Goal: Task Accomplishment & Management: Manage account settings

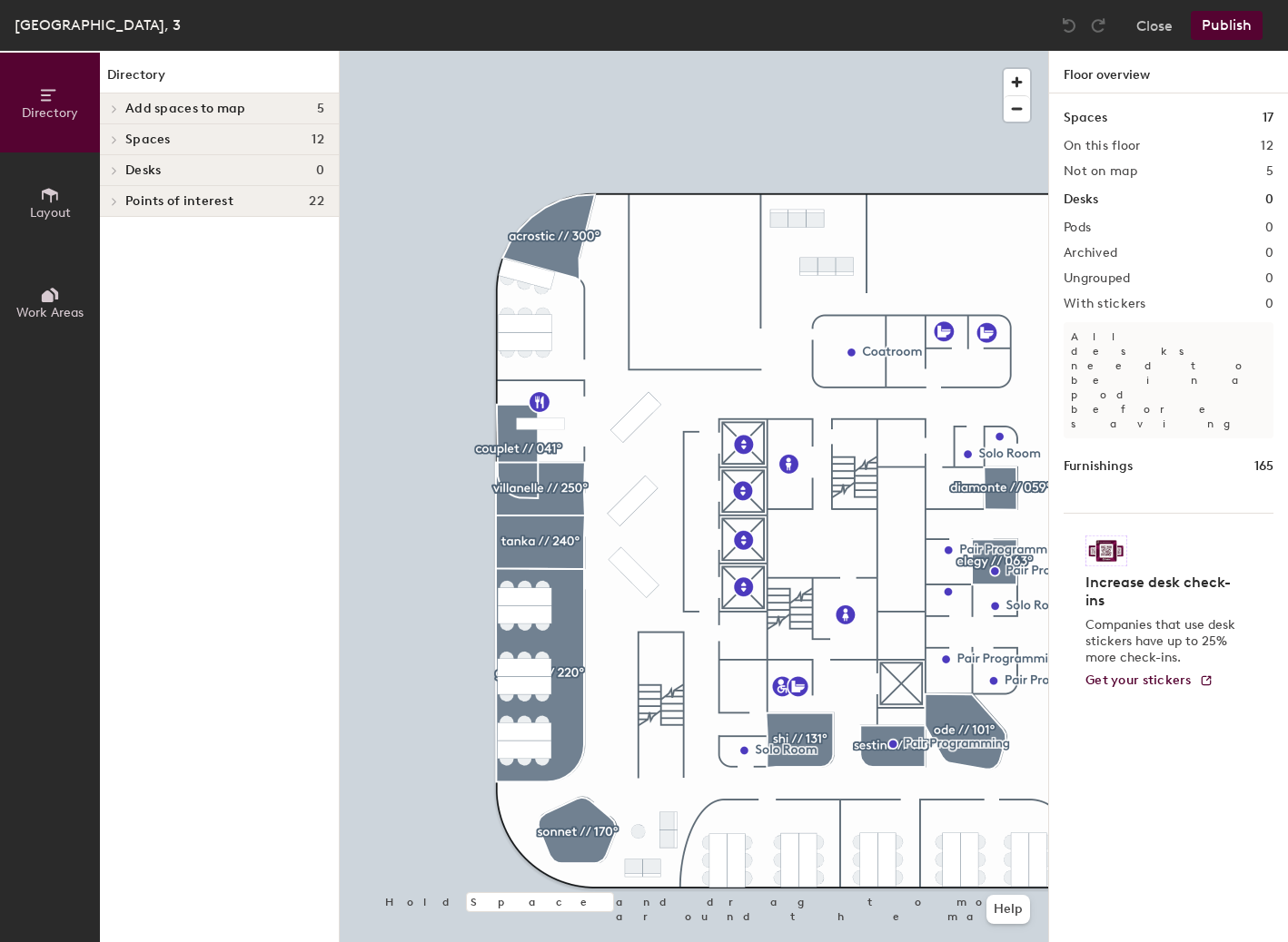
click at [500, 51] on div at bounding box center [694, 51] width 709 height 0
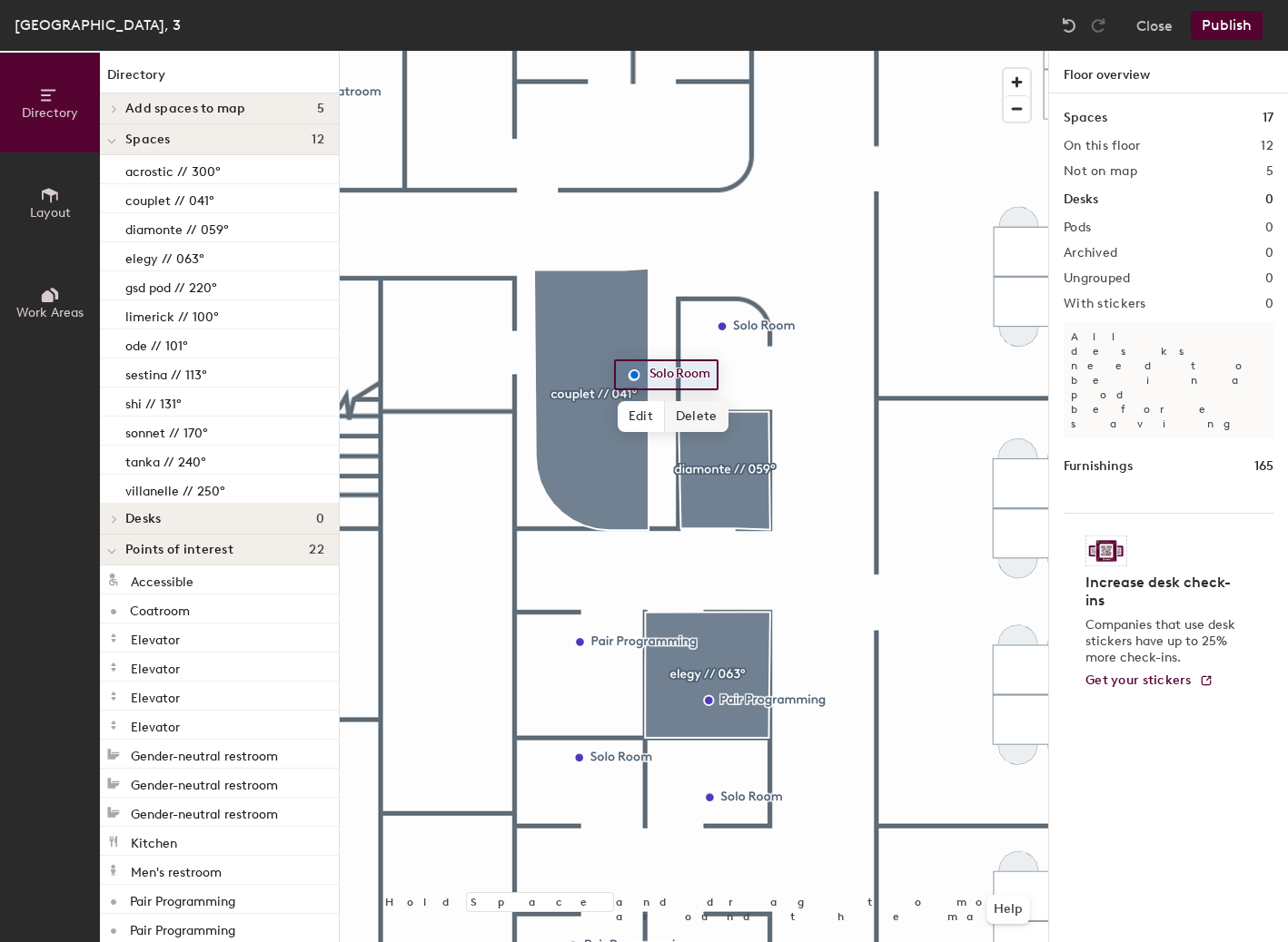
click at [692, 416] on span "Delete" at bounding box center [697, 416] width 63 height 31
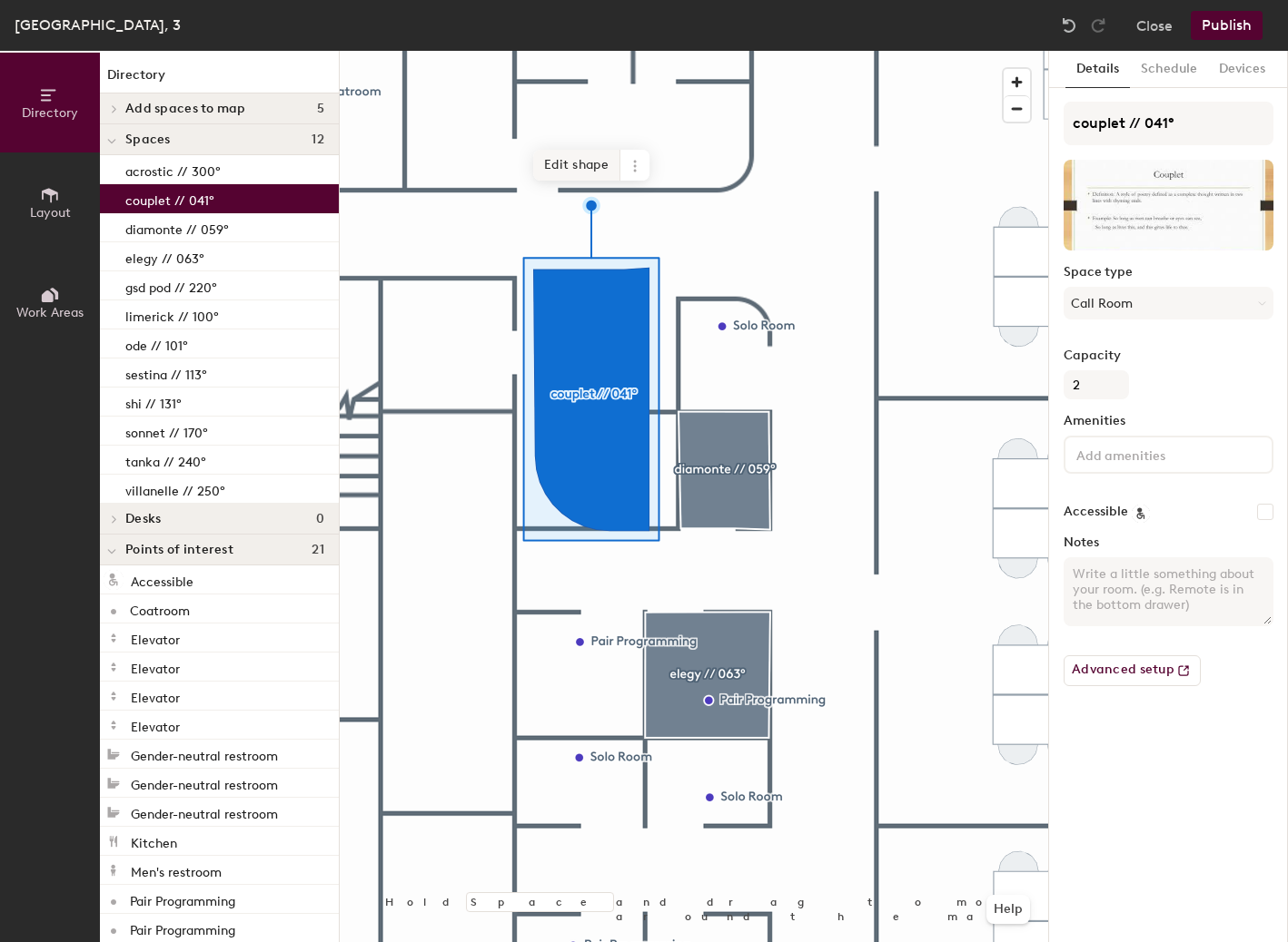
click at [564, 167] on span "Edit shape" at bounding box center [576, 165] width 88 height 31
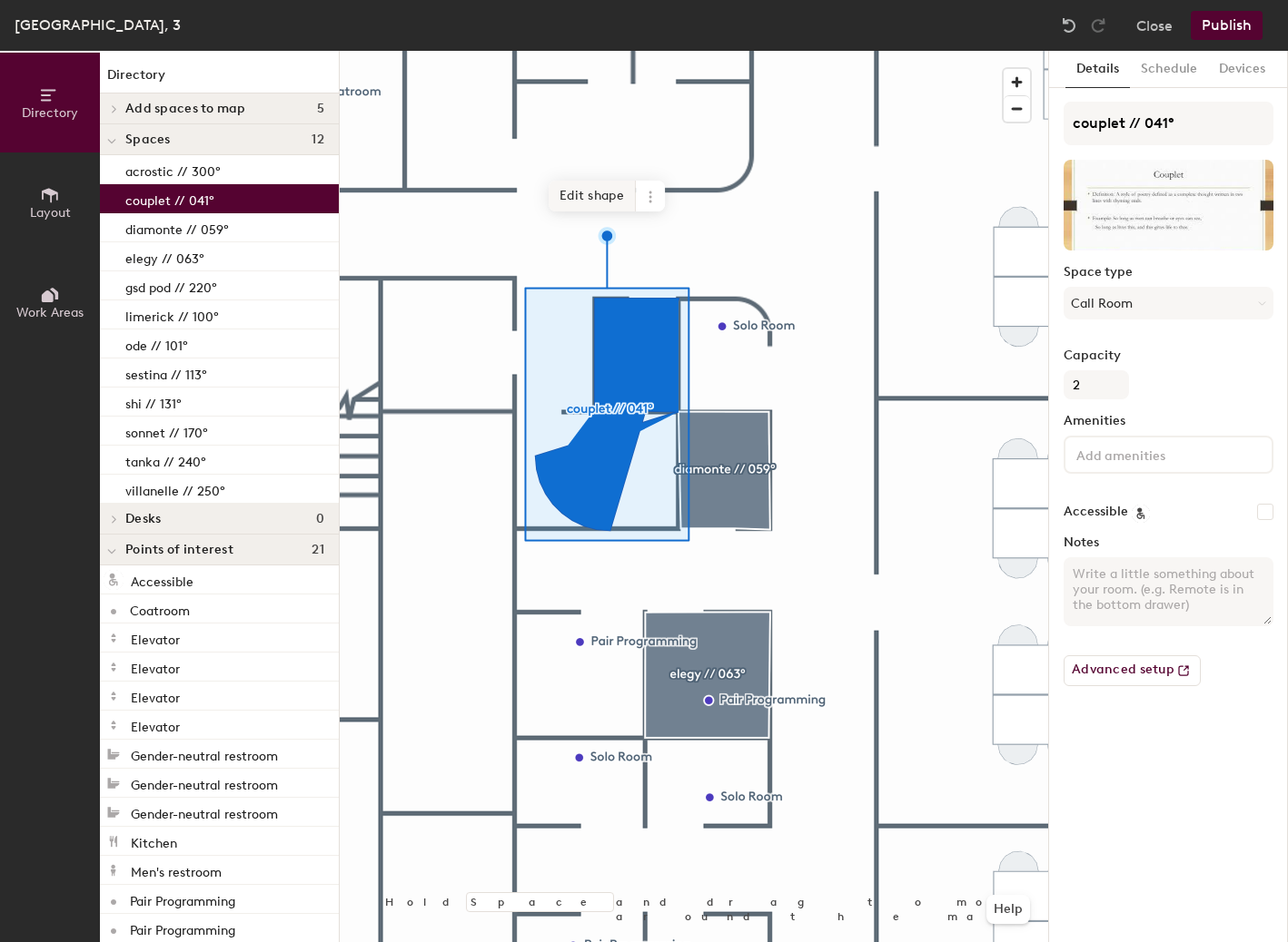
click at [585, 202] on span "Edit shape" at bounding box center [592, 195] width 88 height 31
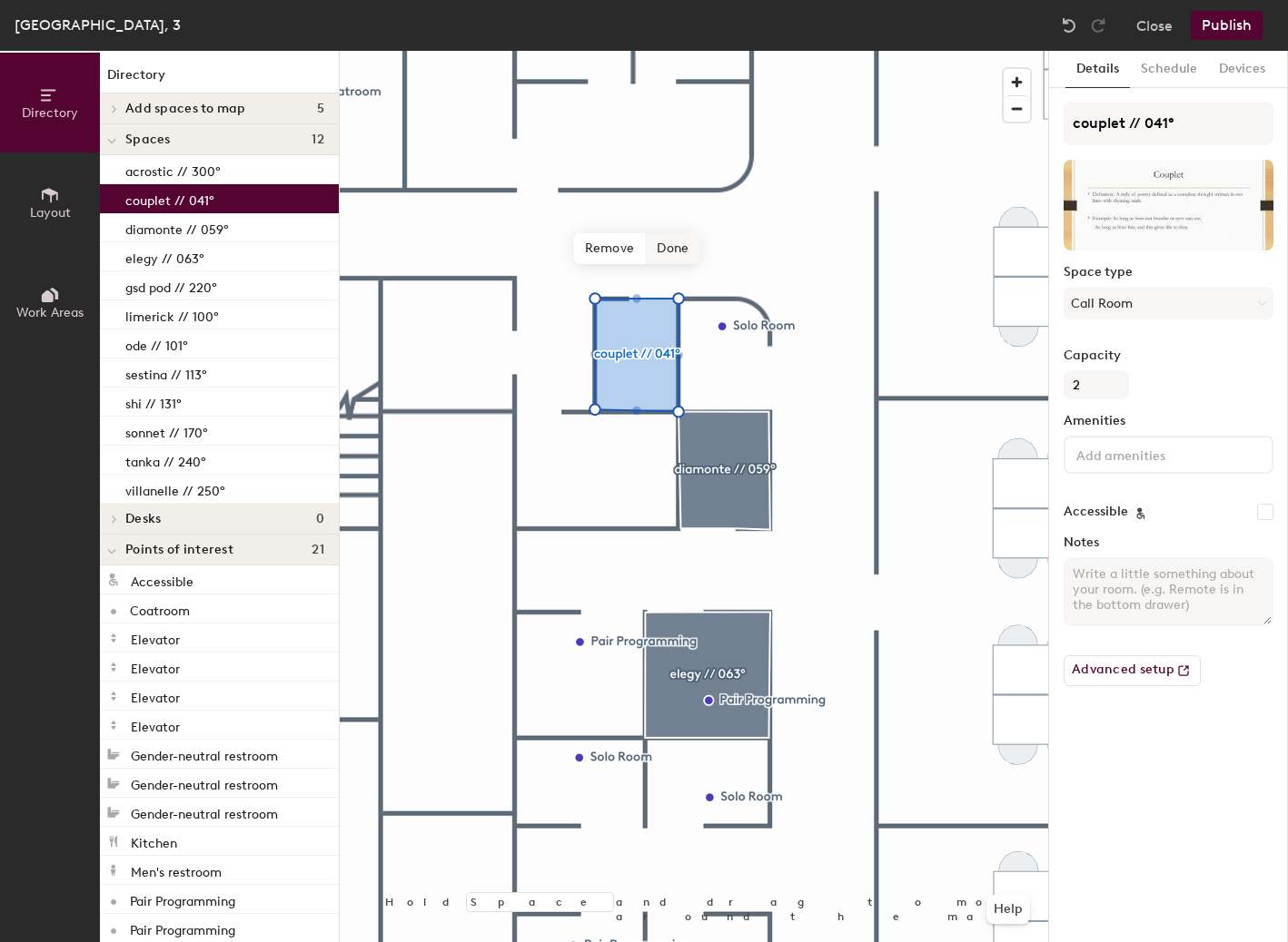
click at [671, 248] on span "Done" at bounding box center [672, 249] width 54 height 31
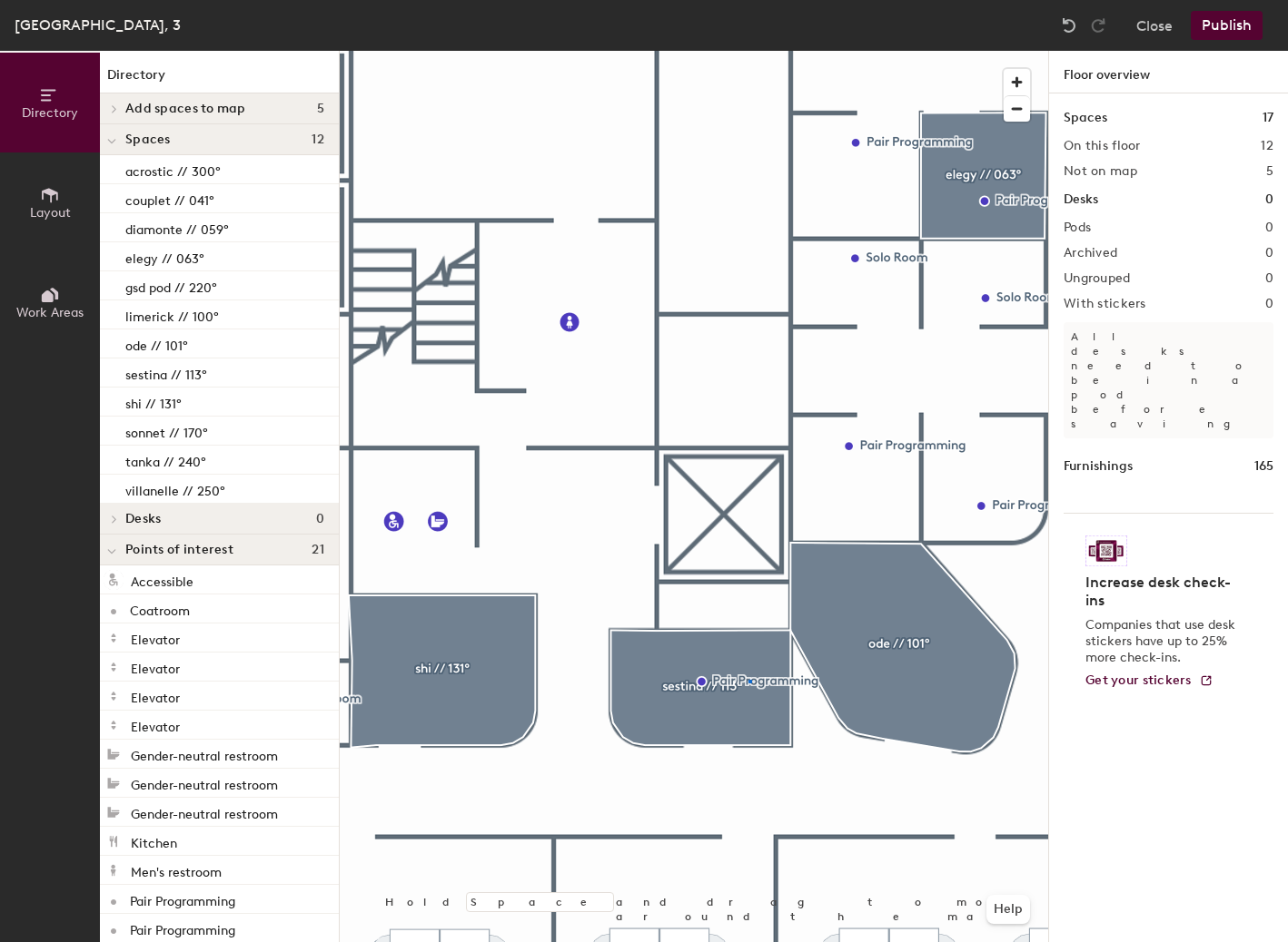
click at [749, 51] on div at bounding box center [694, 51] width 709 height 0
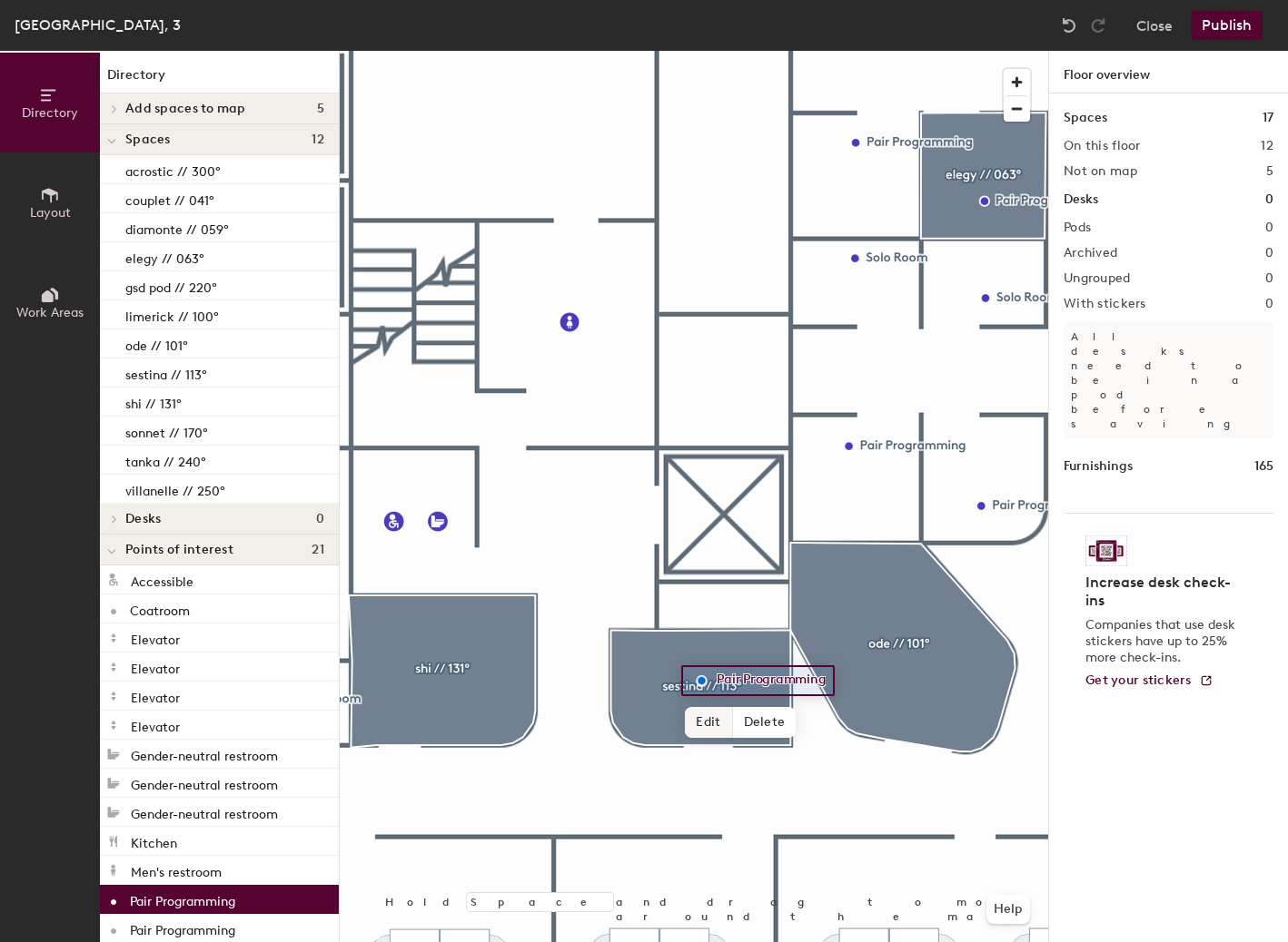
click at [708, 717] on span "Edit" at bounding box center [708, 722] width 47 height 31
click at [763, 723] on span "Done" at bounding box center [769, 722] width 54 height 31
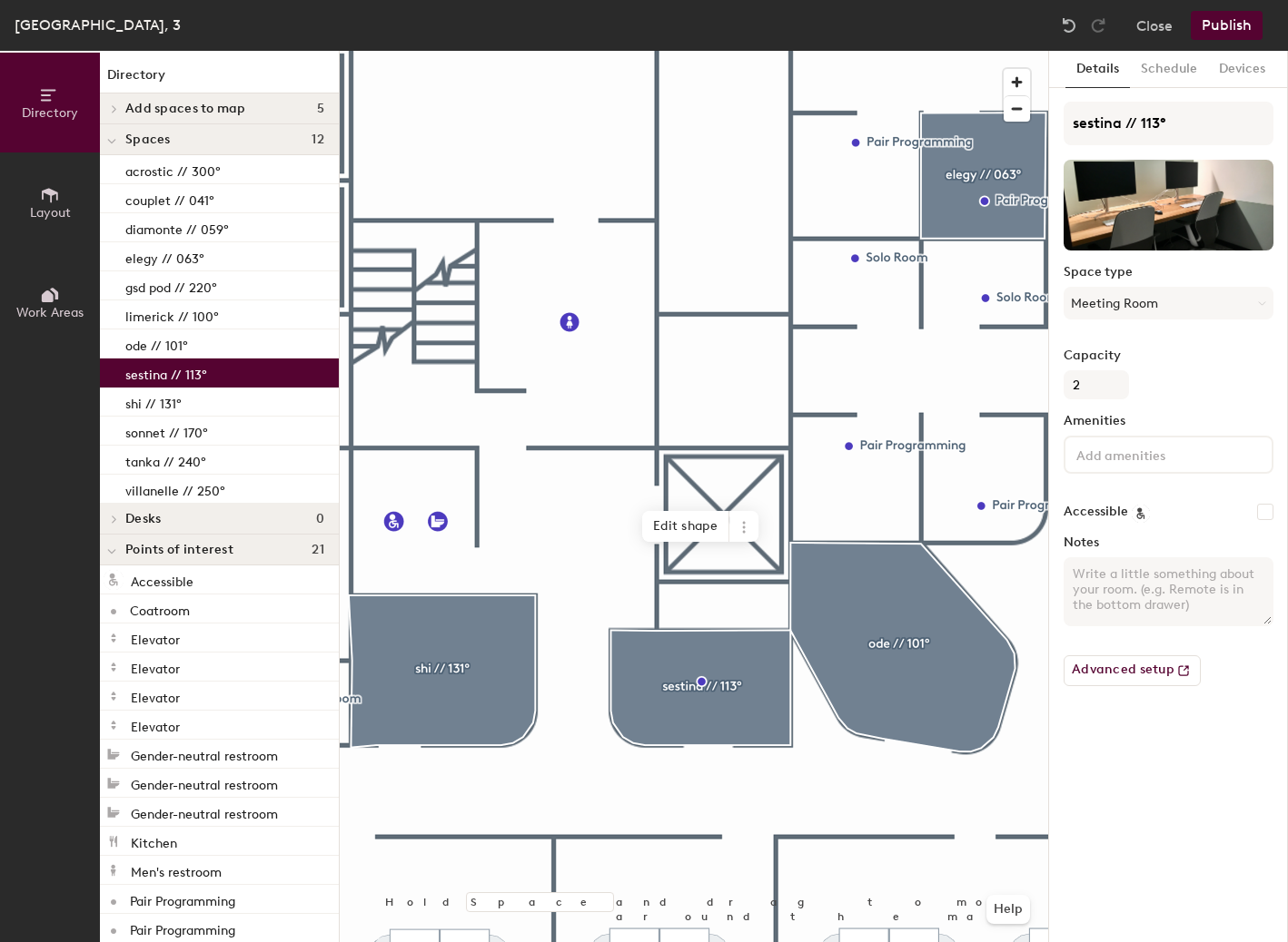
click at [565, 51] on div at bounding box center [694, 51] width 709 height 0
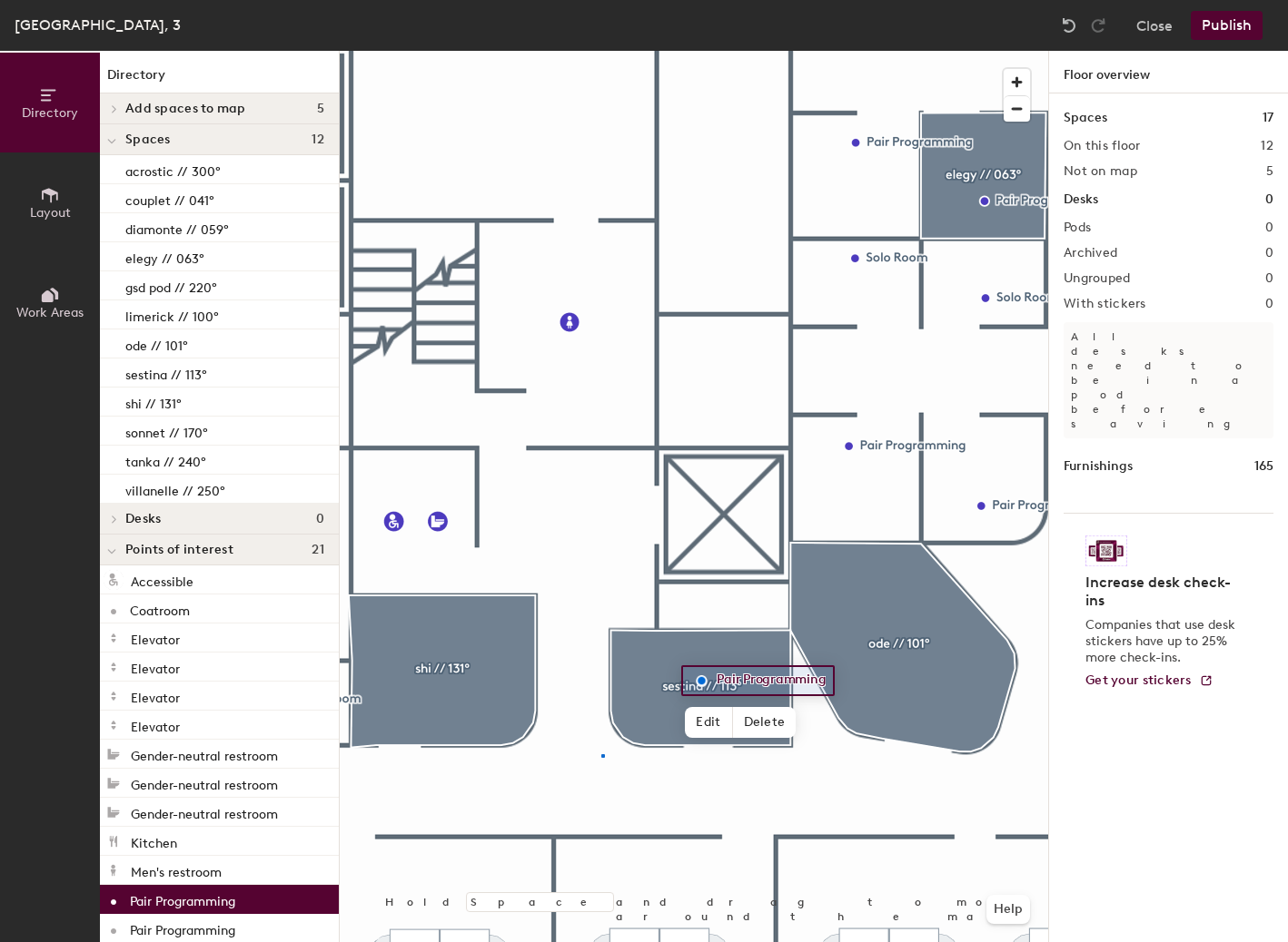
click at [602, 51] on div at bounding box center [694, 51] width 709 height 0
click at [756, 722] on span "Delete" at bounding box center [765, 722] width 63 height 31
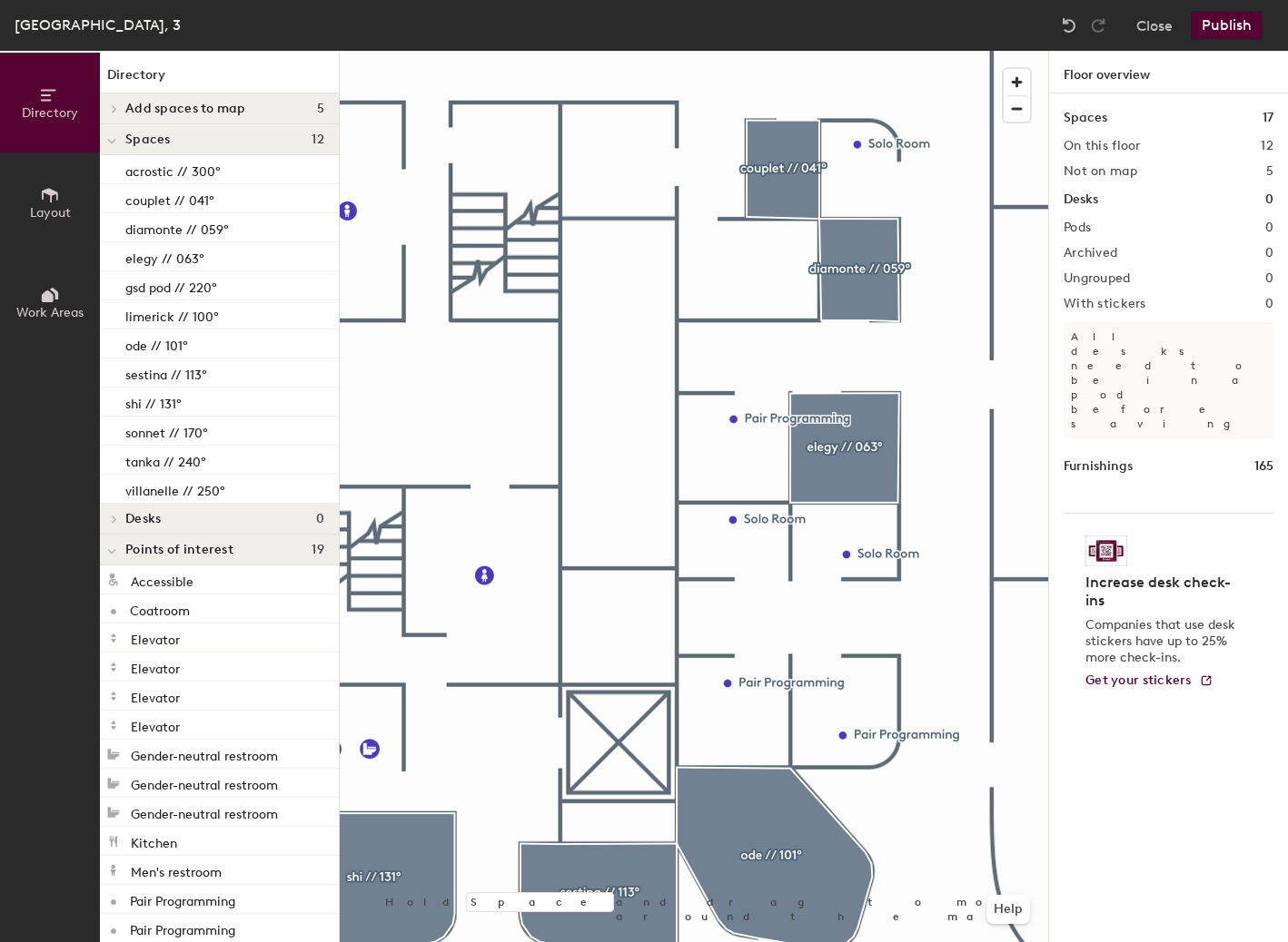
click at [1217, 20] on button "Publish" at bounding box center [1226, 25] width 72 height 29
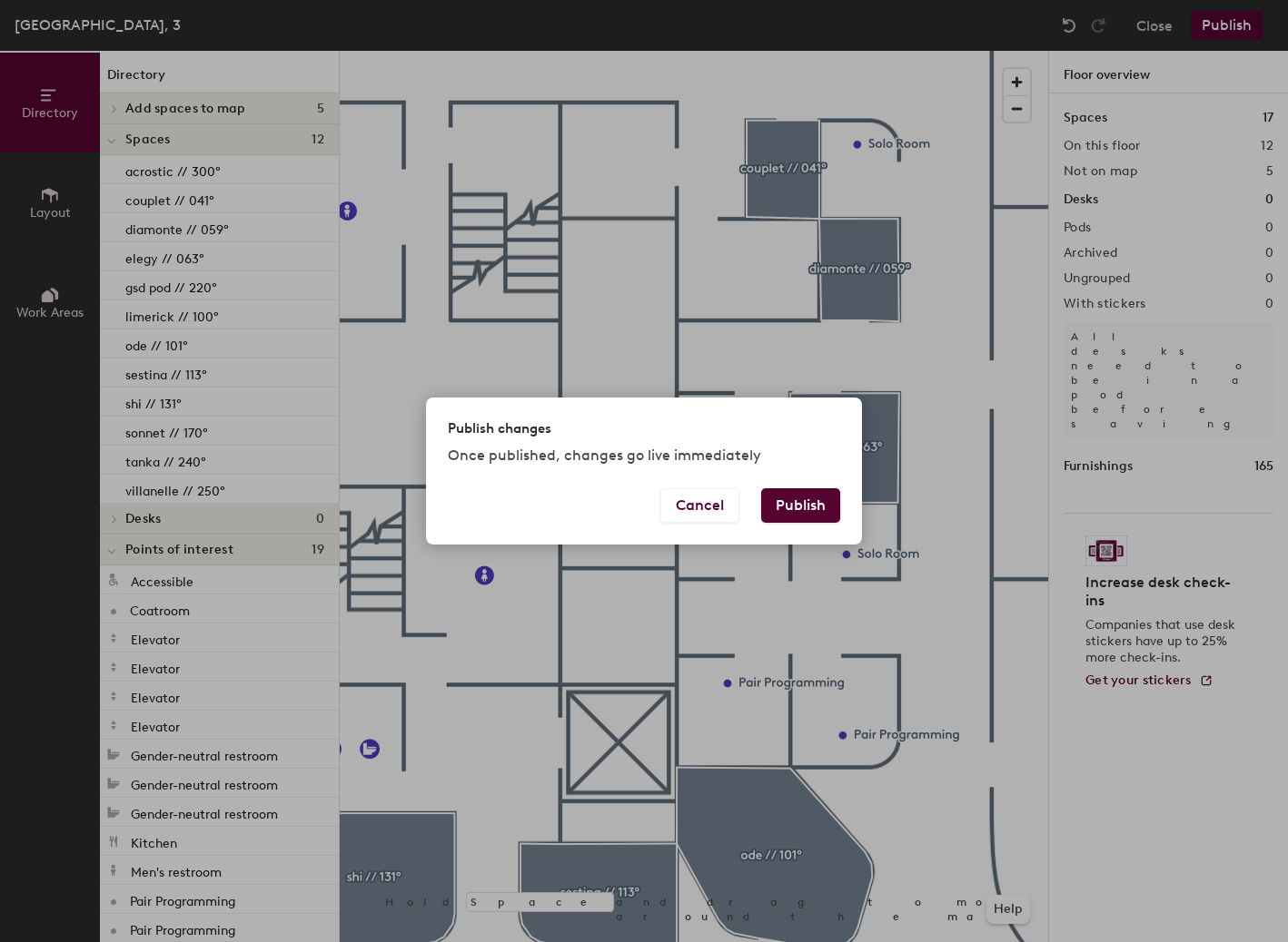
click at [787, 503] on button "Publish" at bounding box center [800, 505] width 79 height 34
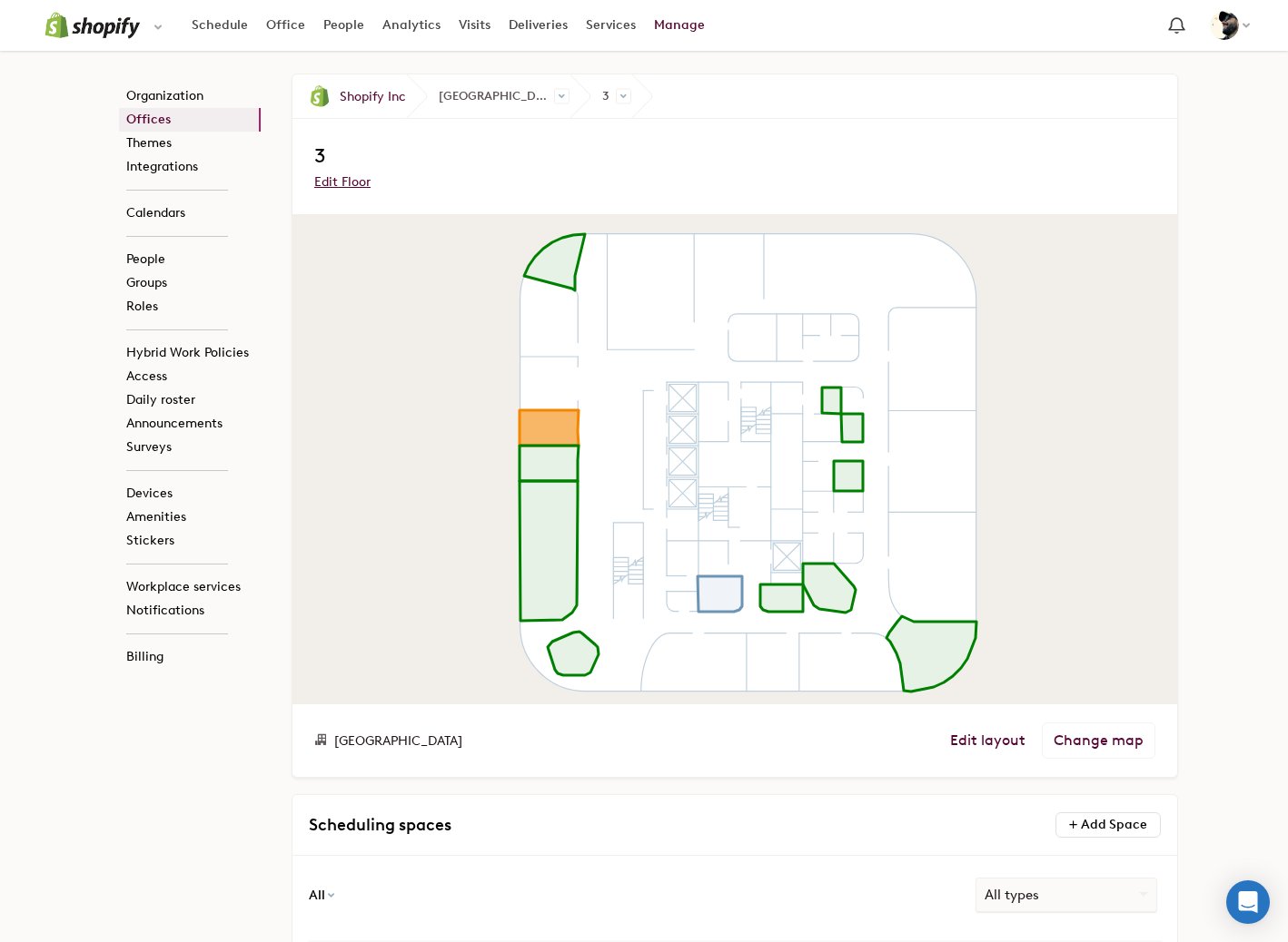
click at [831, 402] on icon at bounding box center [831, 400] width 19 height 26
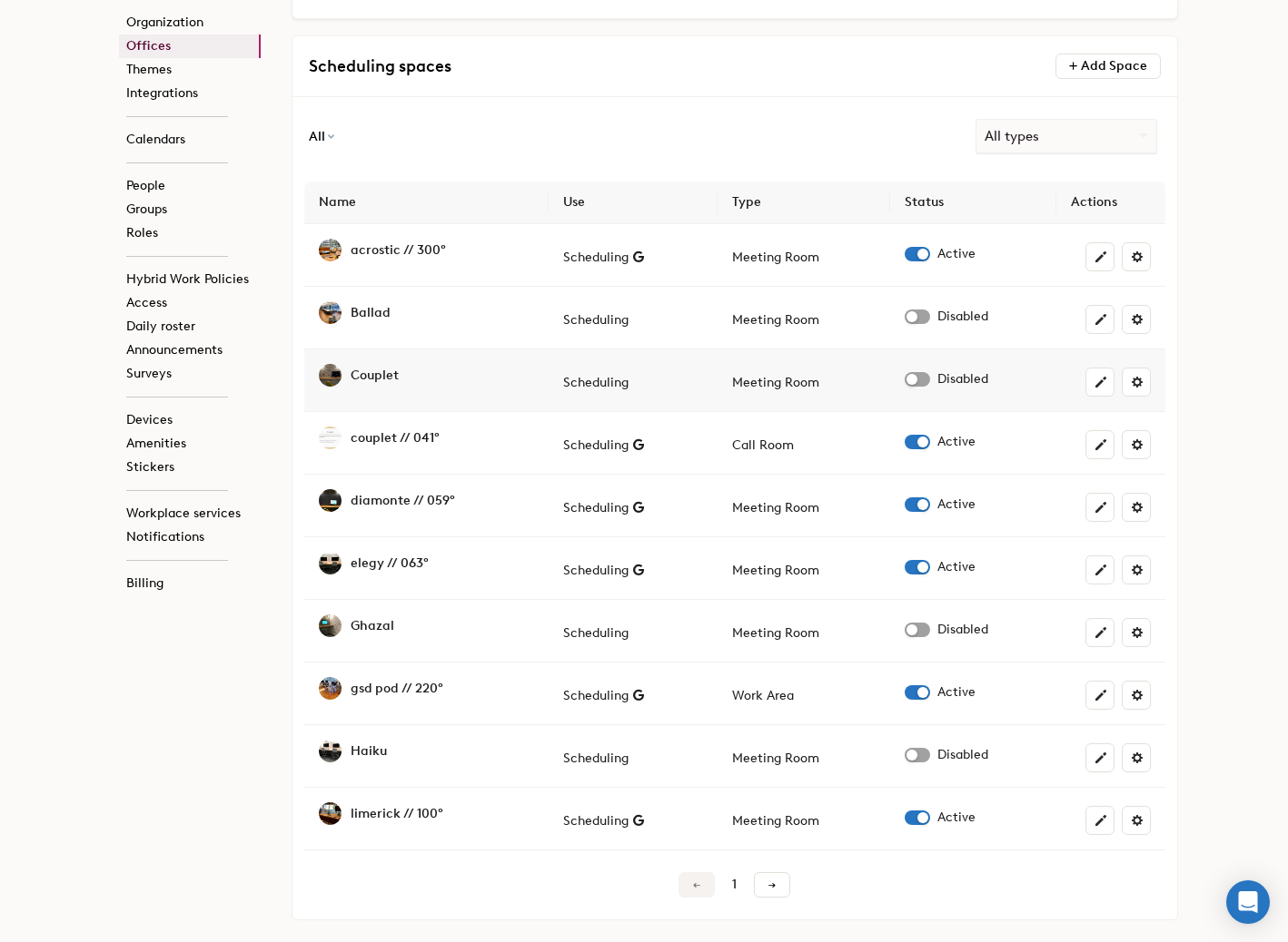
scroll to position [769, 0]
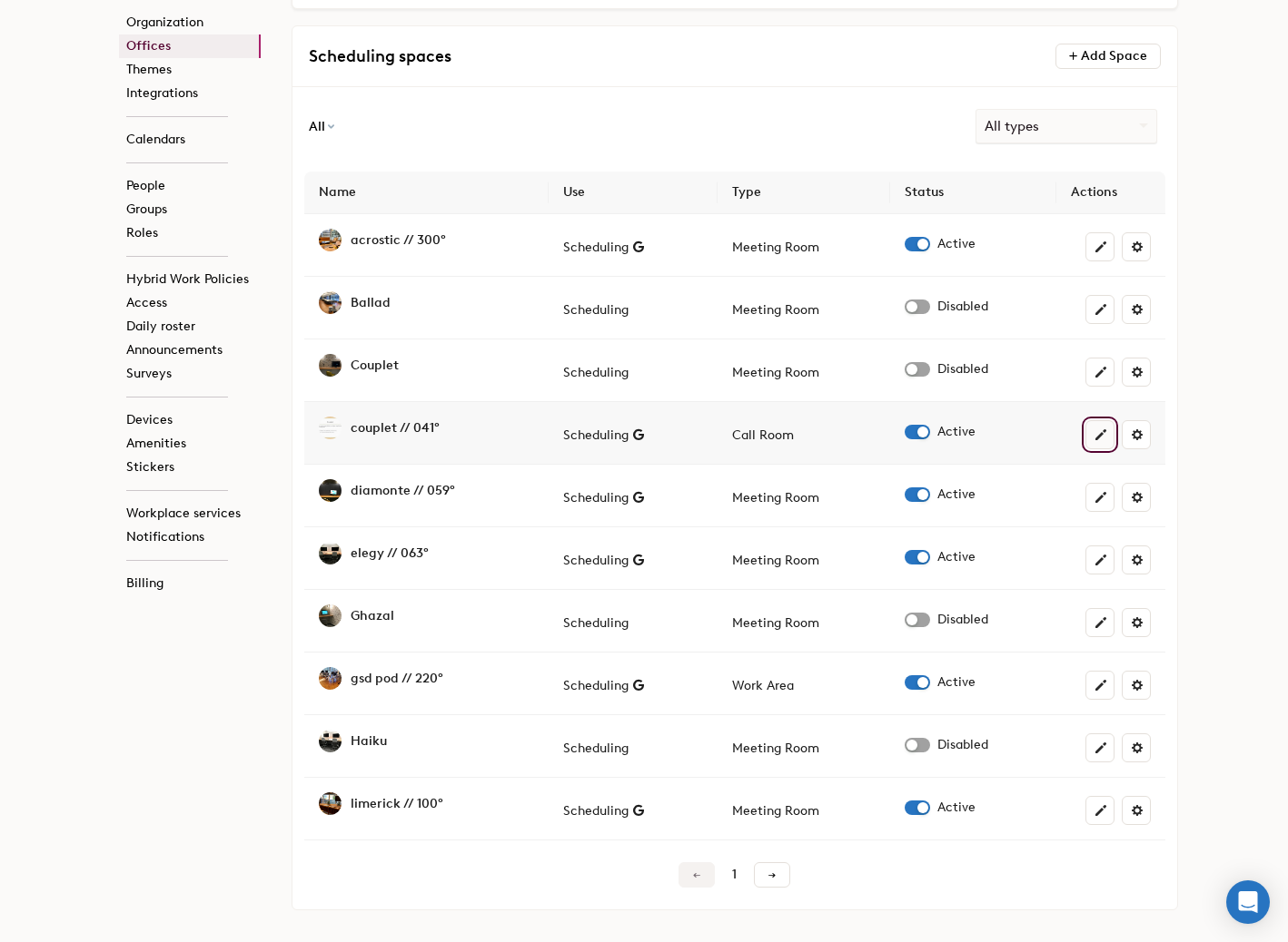
click at [1100, 430] on span at bounding box center [1101, 435] width 15 height 15
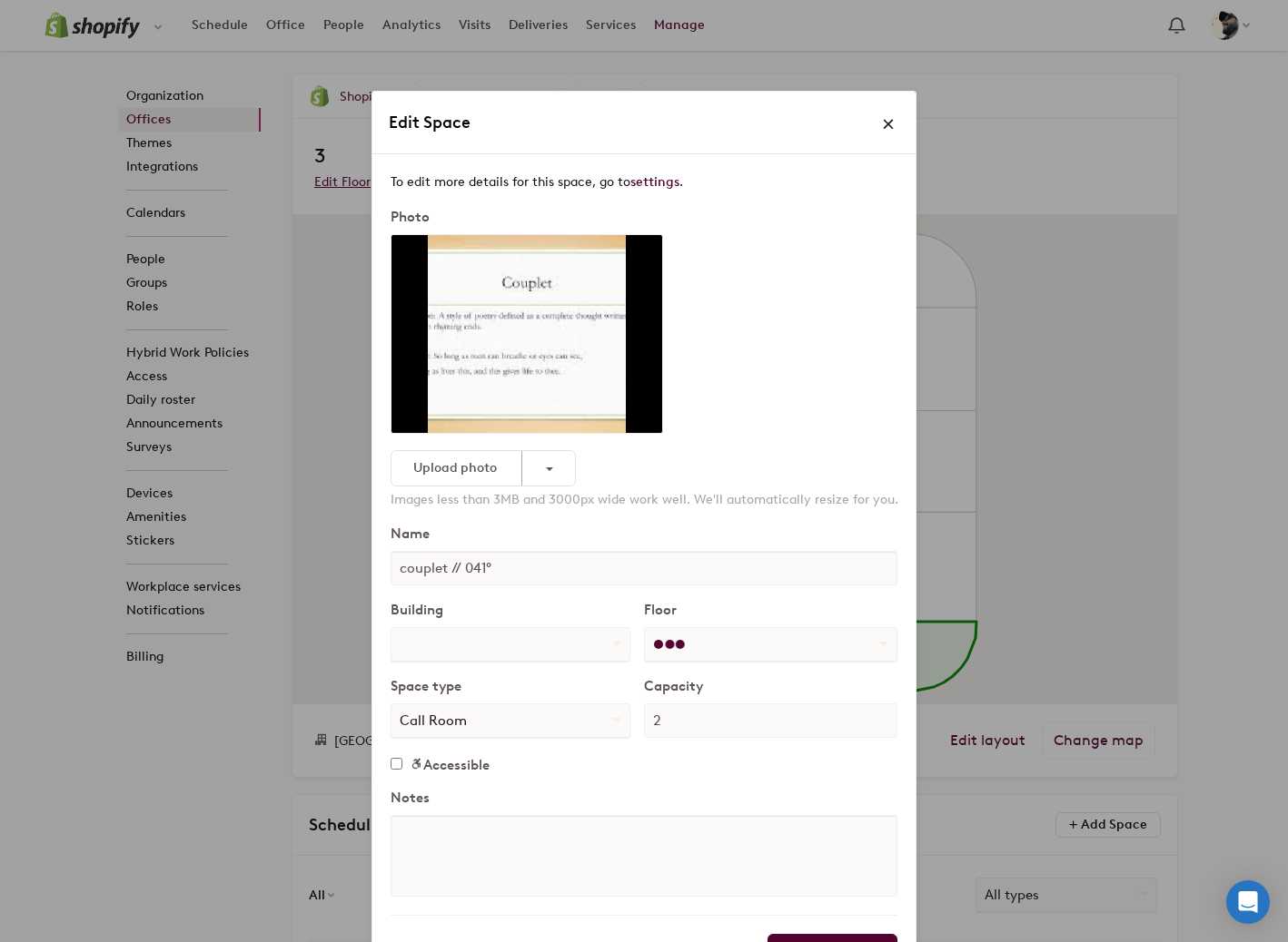
scroll to position [0, 0]
select select "number:10267"
select select "number:11656"
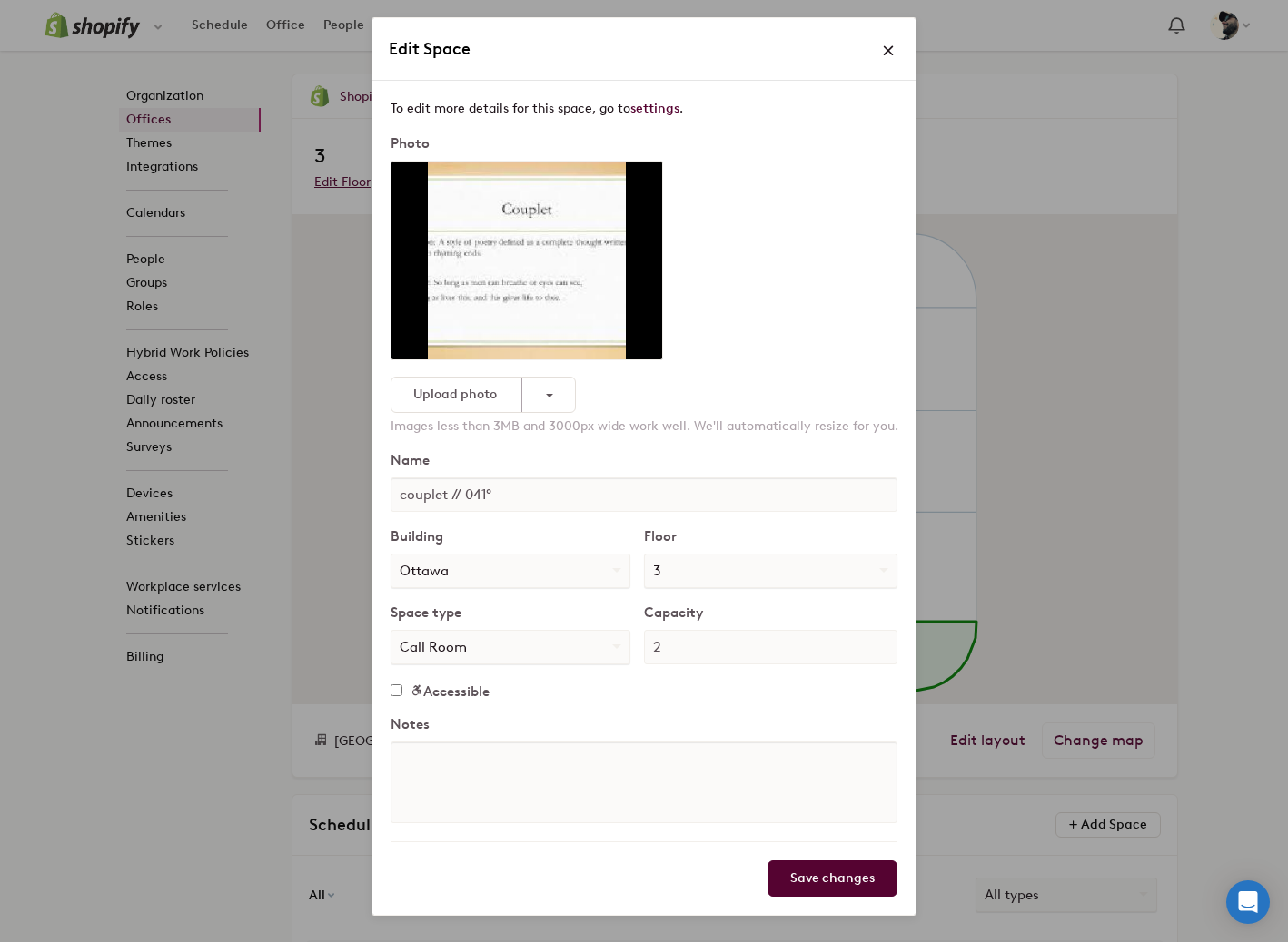
scroll to position [74, 0]
click at [889, 45] on span at bounding box center [888, 50] width 13 height 13
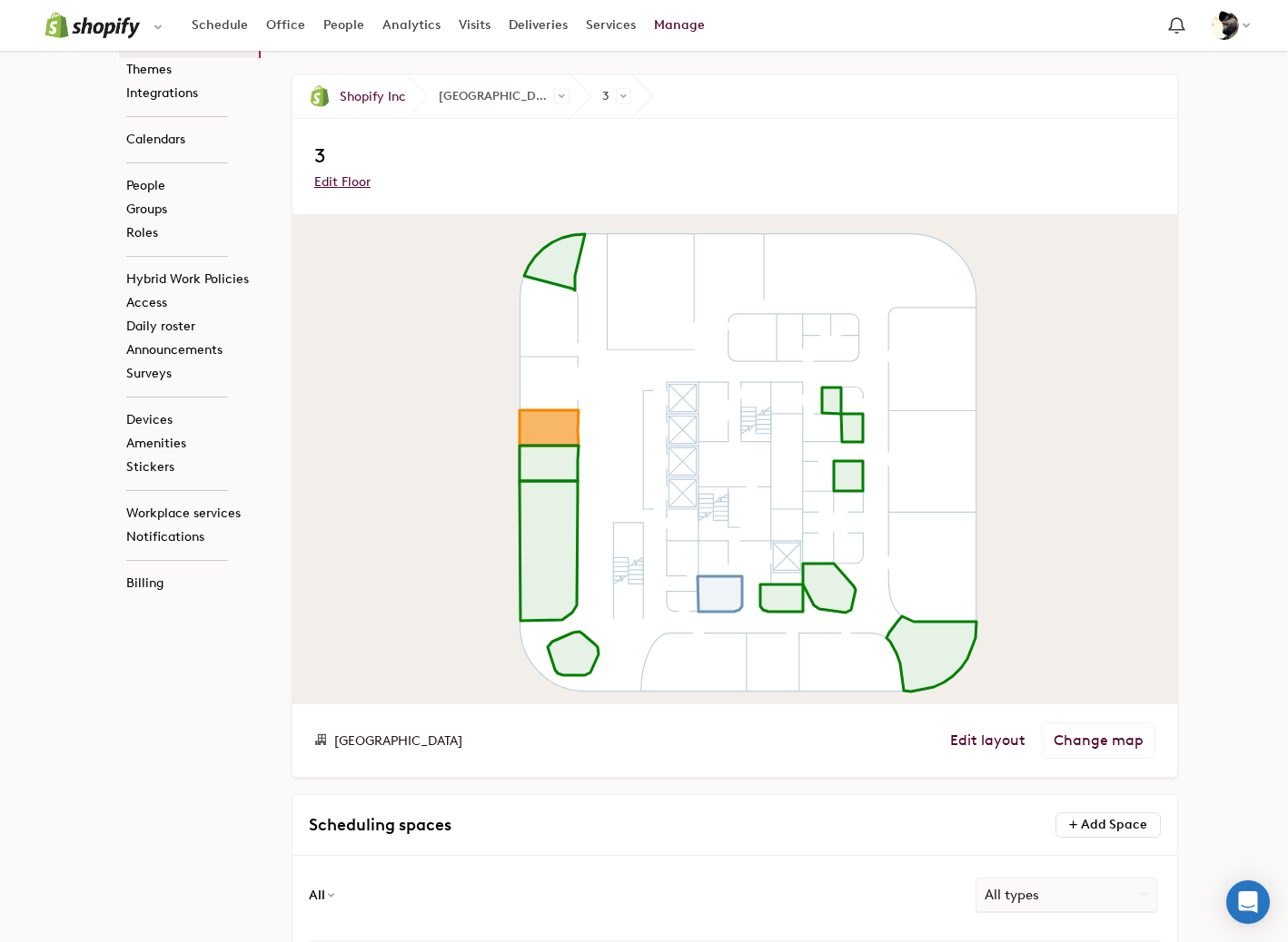
scroll to position [511, 0]
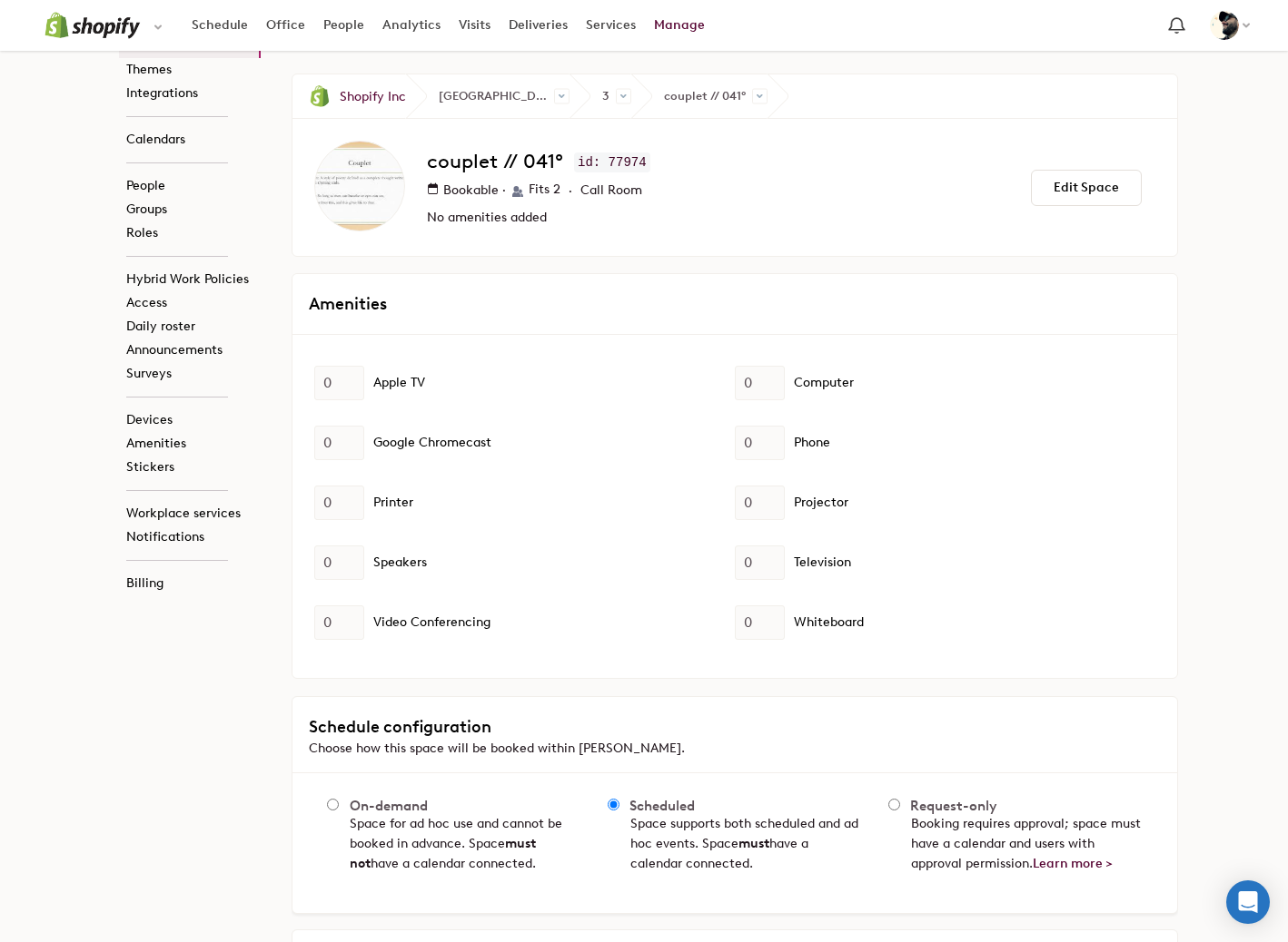
scroll to position [505, 0]
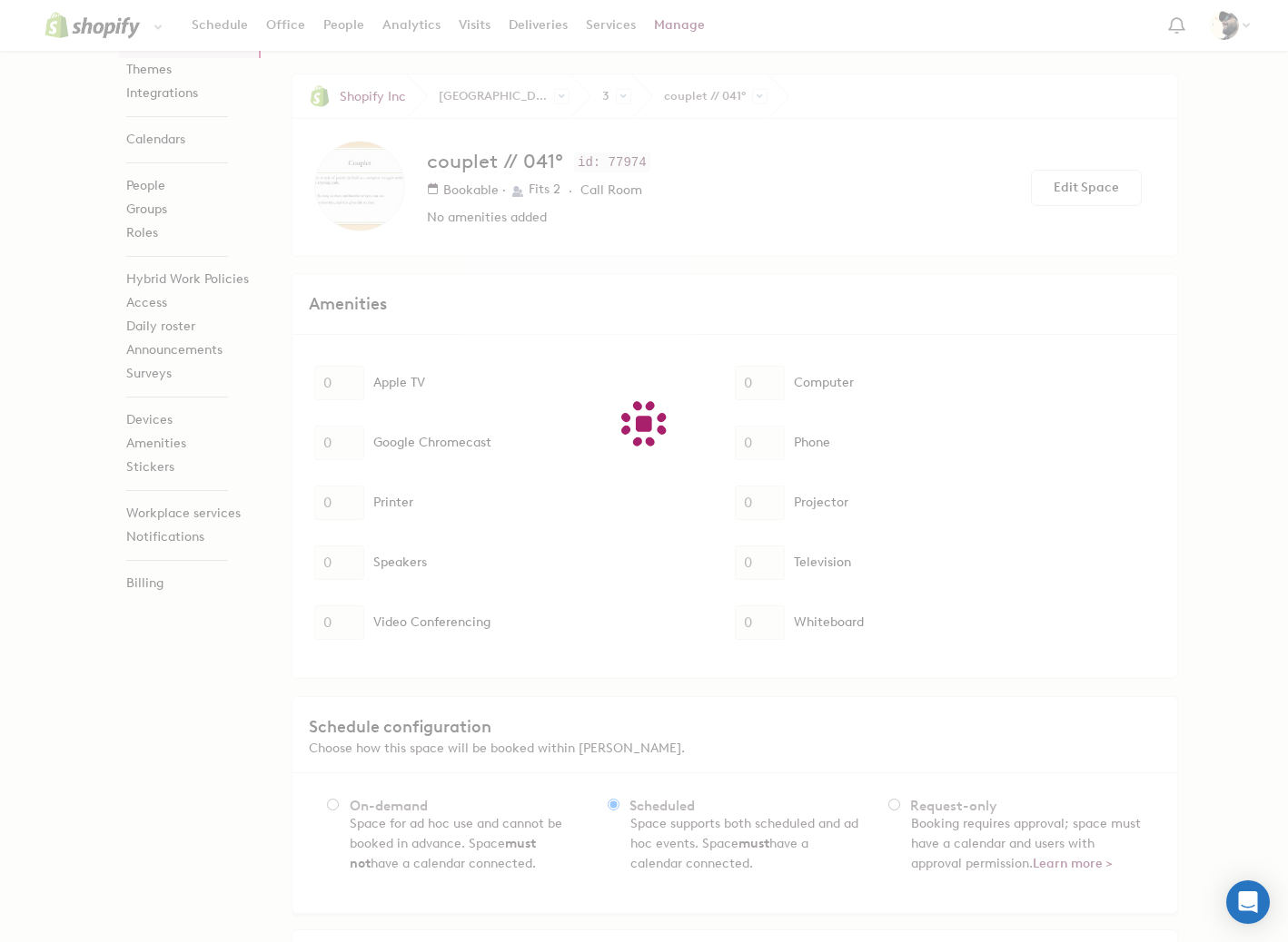
scroll to position [0, 0]
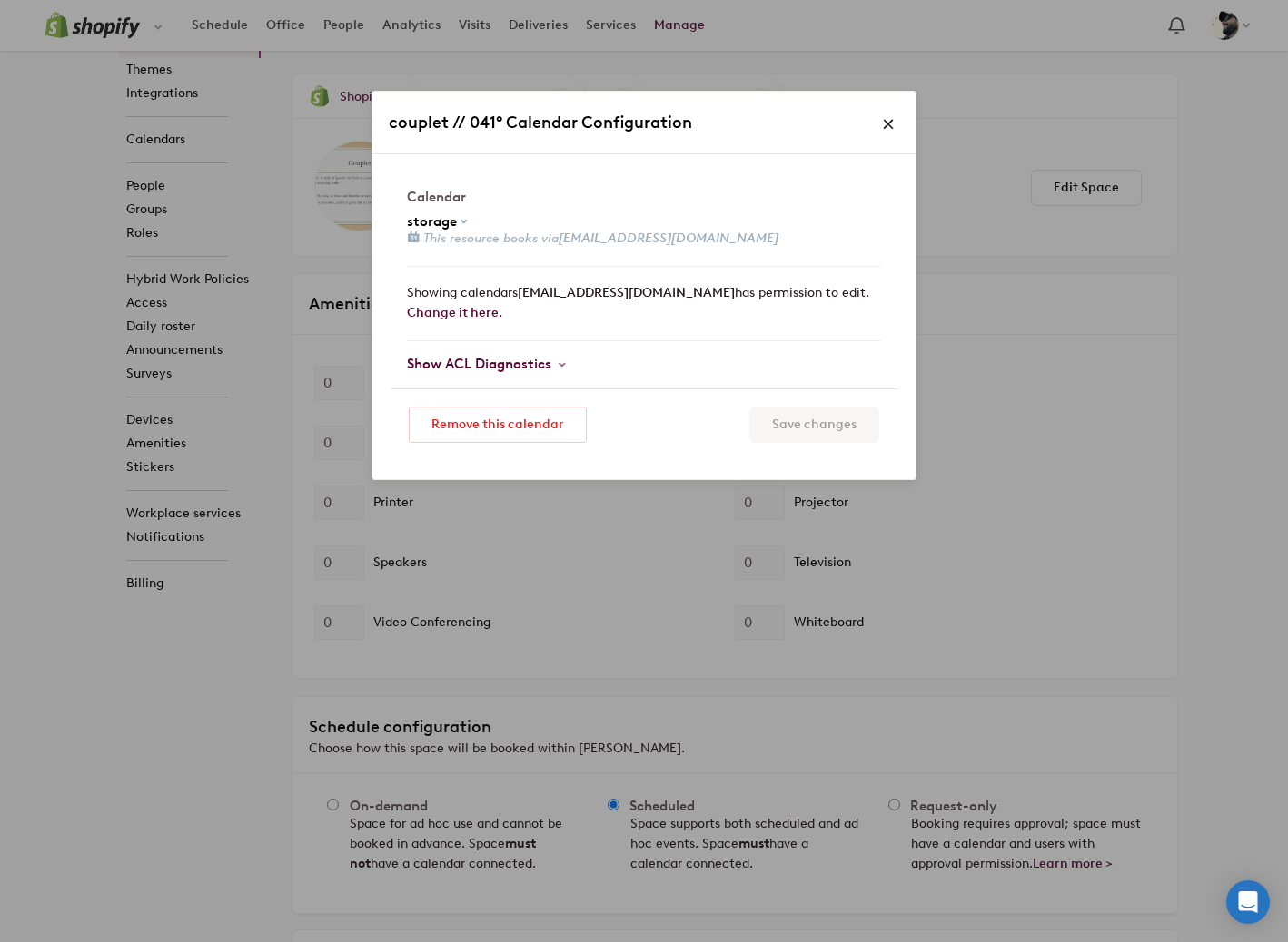
click at [442, 219] on span "storage" at bounding box center [432, 222] width 50 height 14
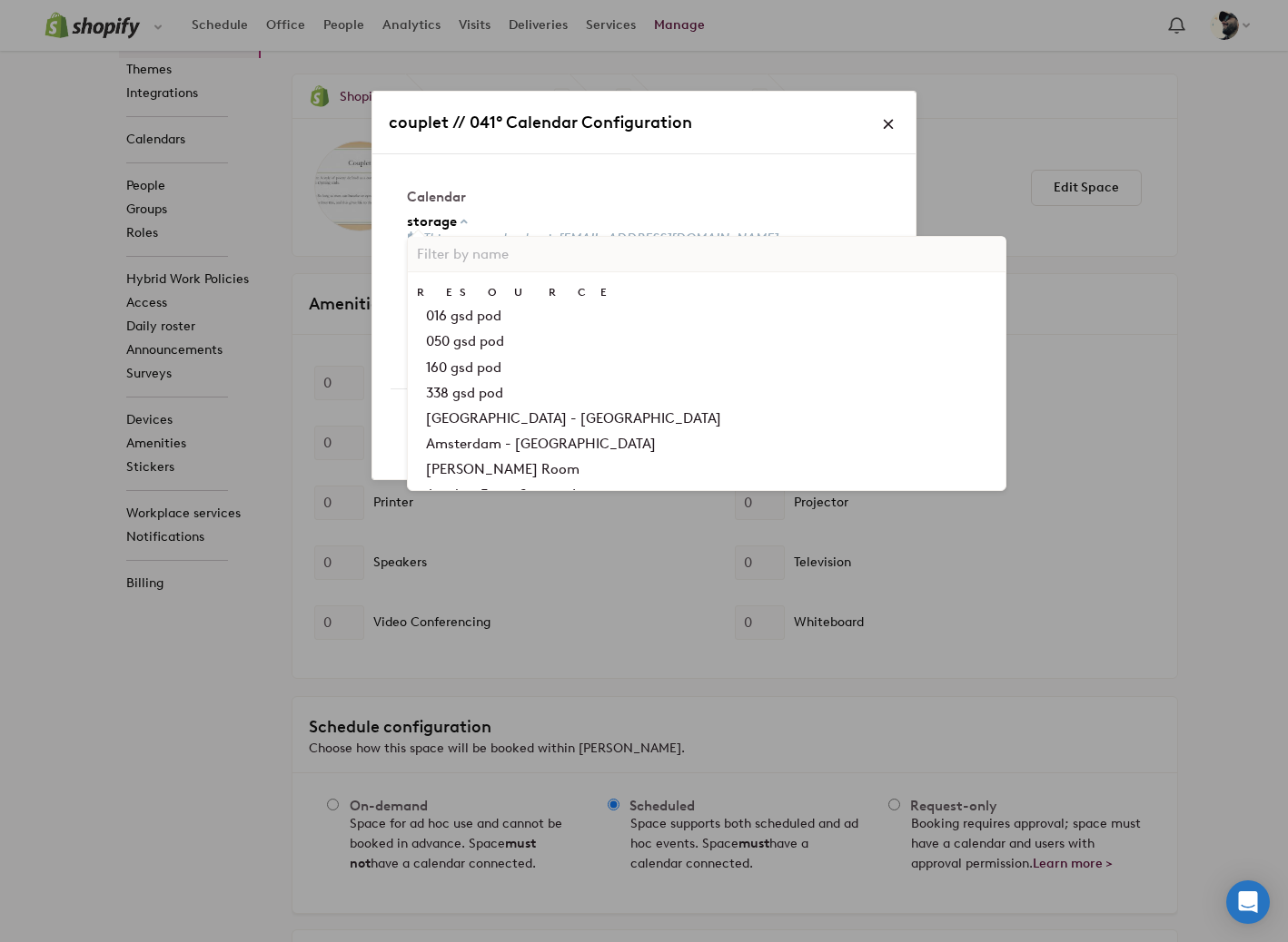
click at [453, 249] on input "text" at bounding box center [707, 254] width 598 height 34
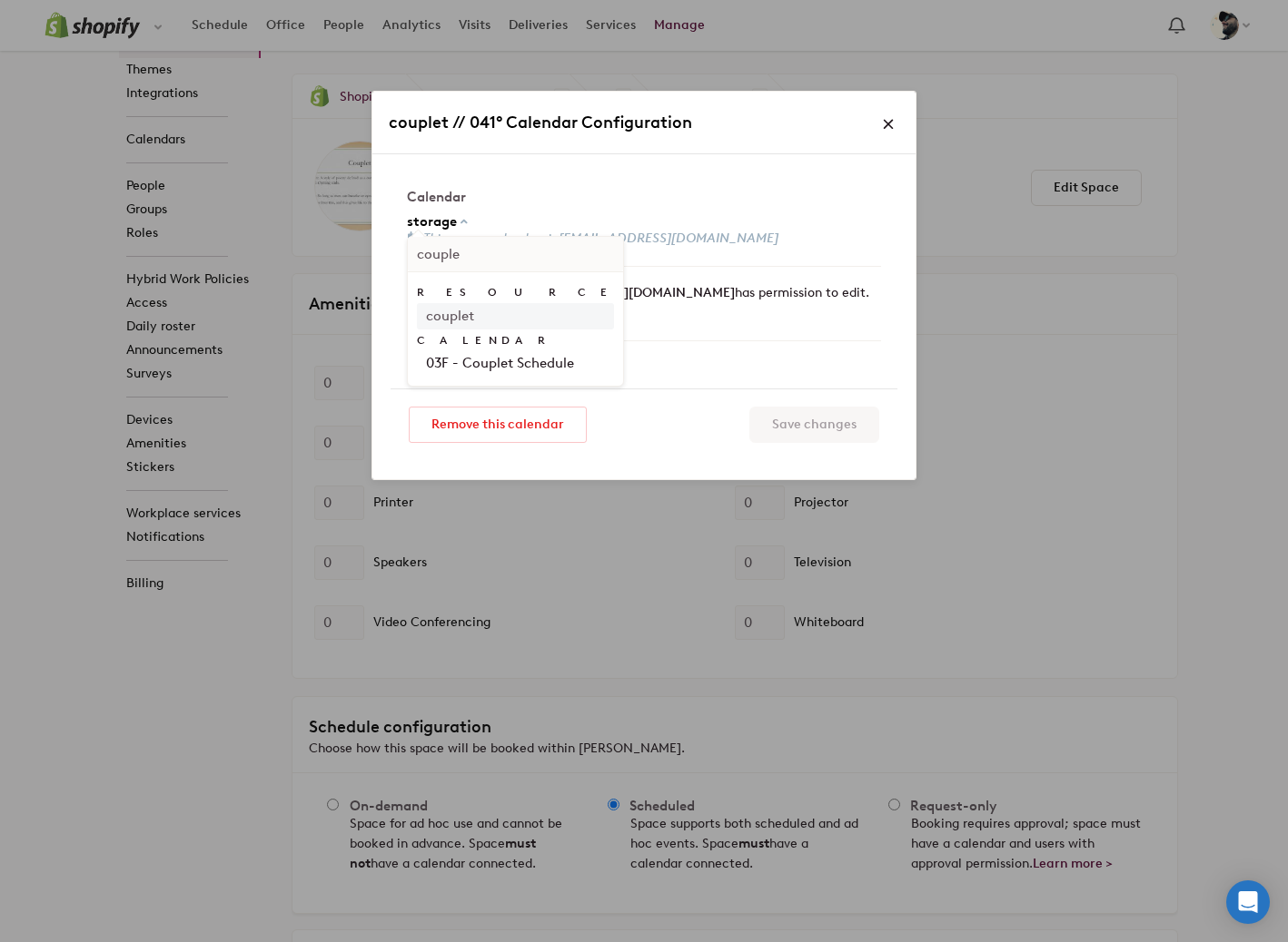
type input "couple"
click at [444, 315] on span "couplet" at bounding box center [450, 316] width 48 height 17
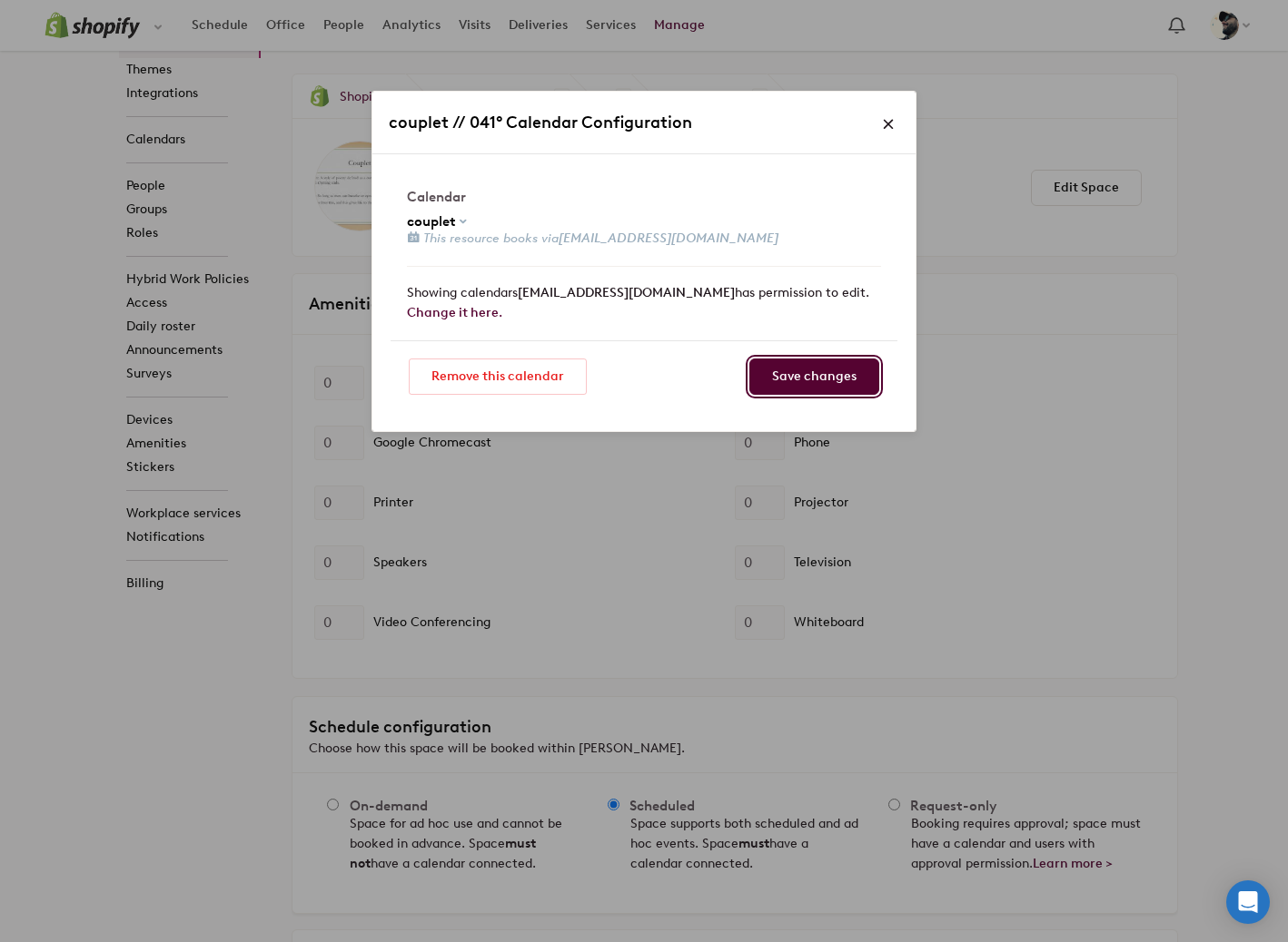
click at [793, 378] on input "Save changes" at bounding box center [813, 376] width 129 height 36
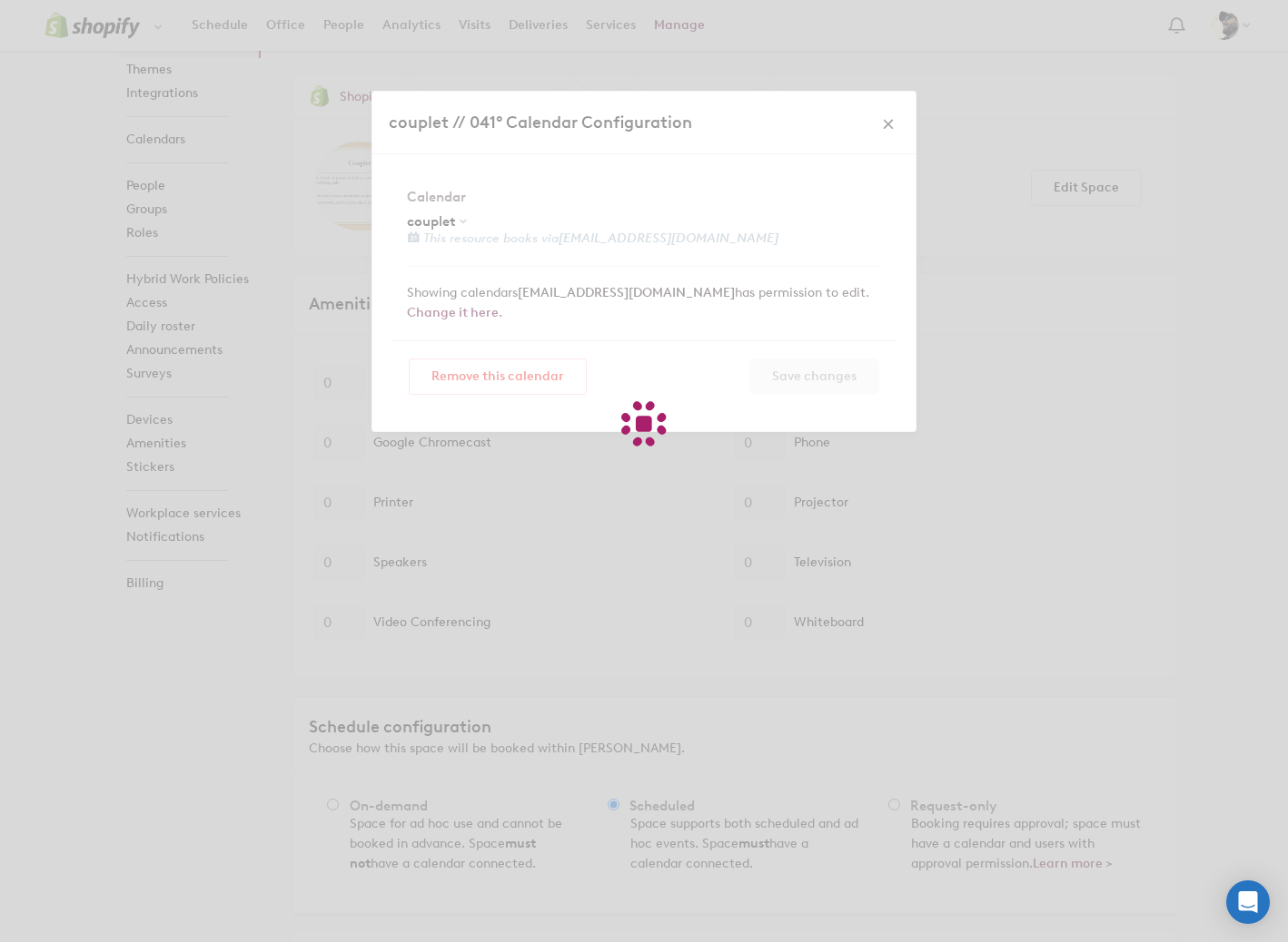
type input "c_188e0l7sgur76gf7jittif5gmk4a6@resource.calendar.google.com"
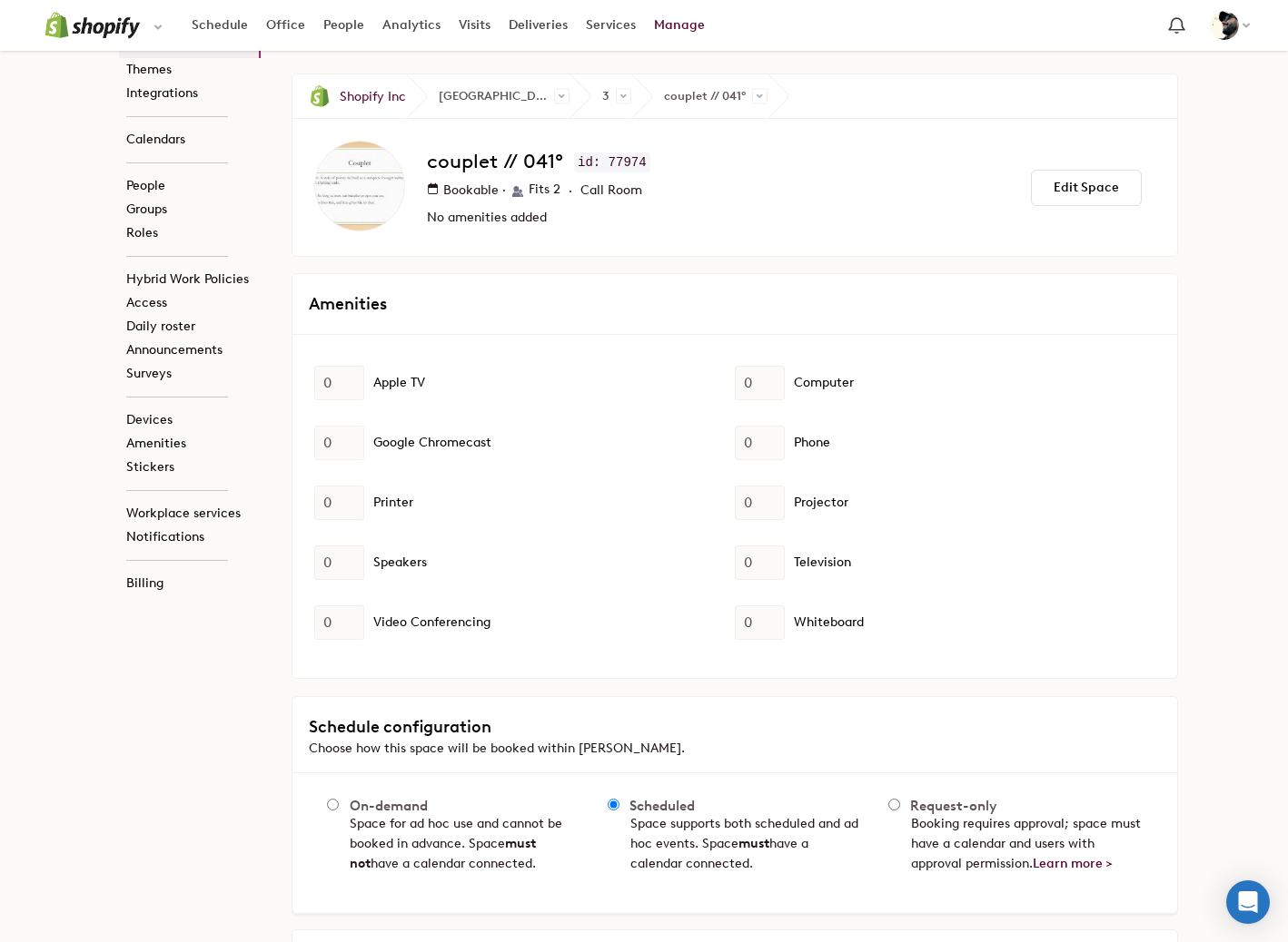
scroll to position [759, 0]
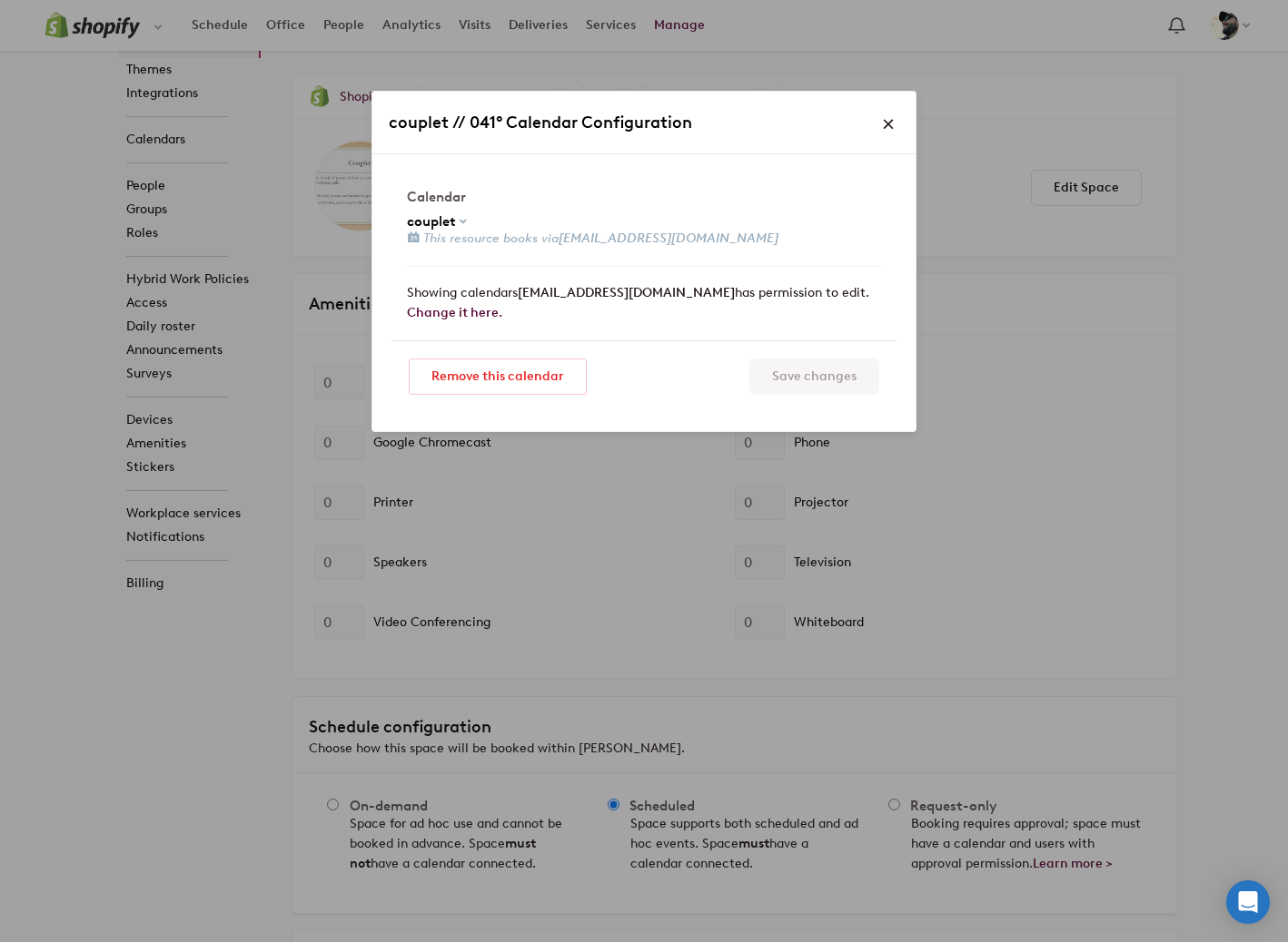
scroll to position [0, 0]
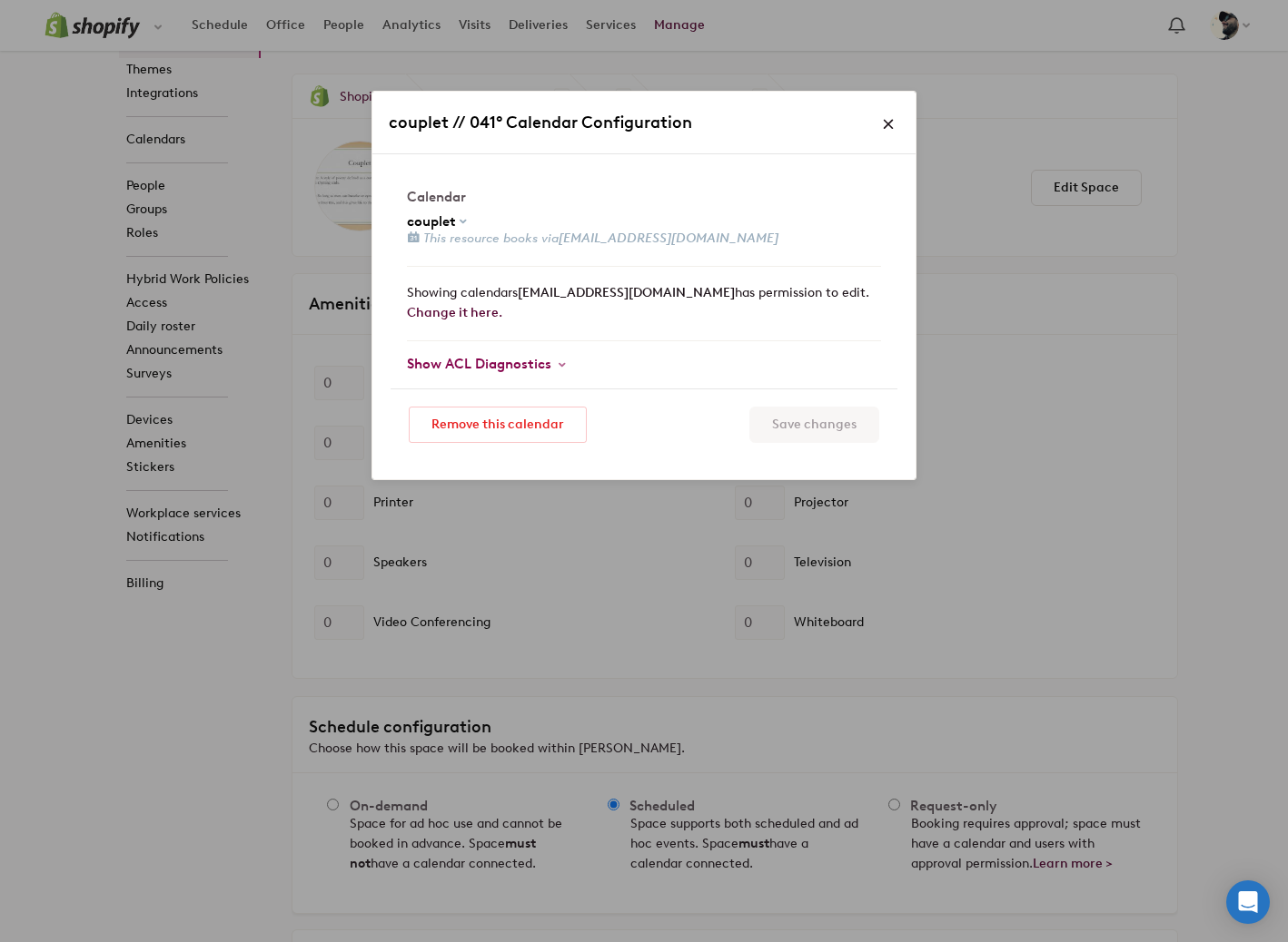
click at [497, 366] on span "Show ACL Diagnostics" at bounding box center [479, 364] width 144 height 17
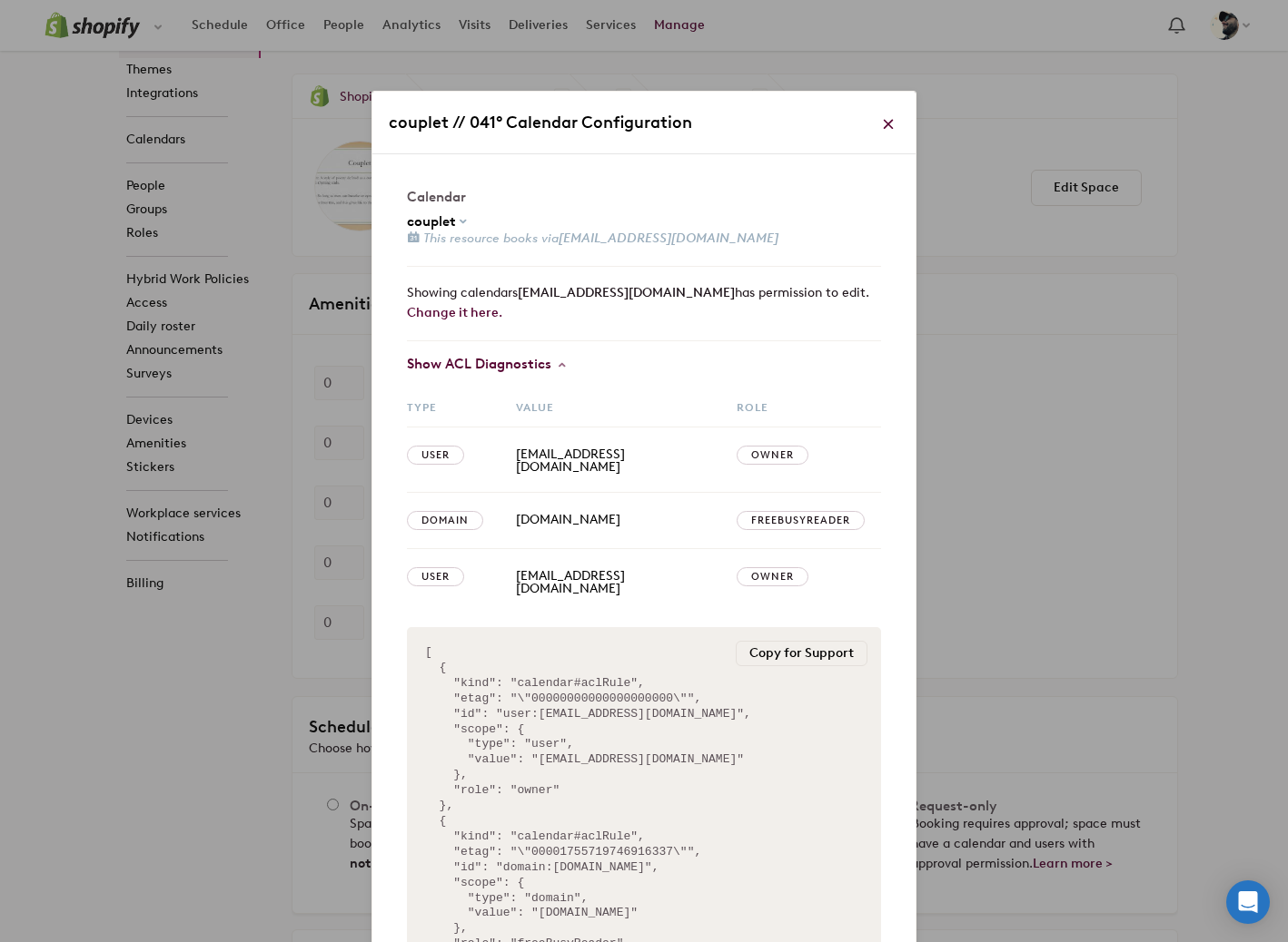
click at [889, 121] on span at bounding box center [888, 125] width 13 height 13
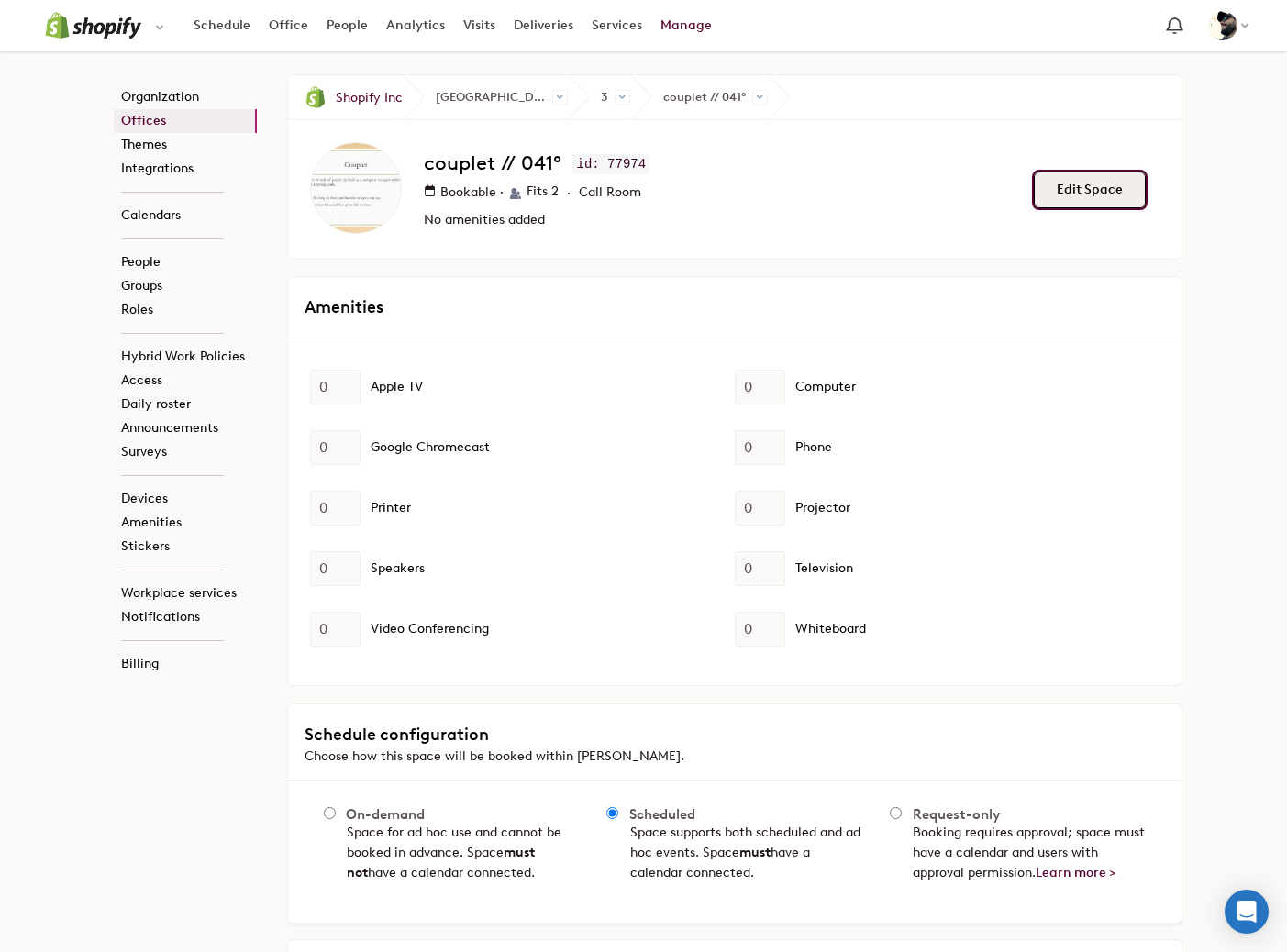
click at [1080, 186] on button "Edit Space" at bounding box center [1089, 189] width 112 height 37
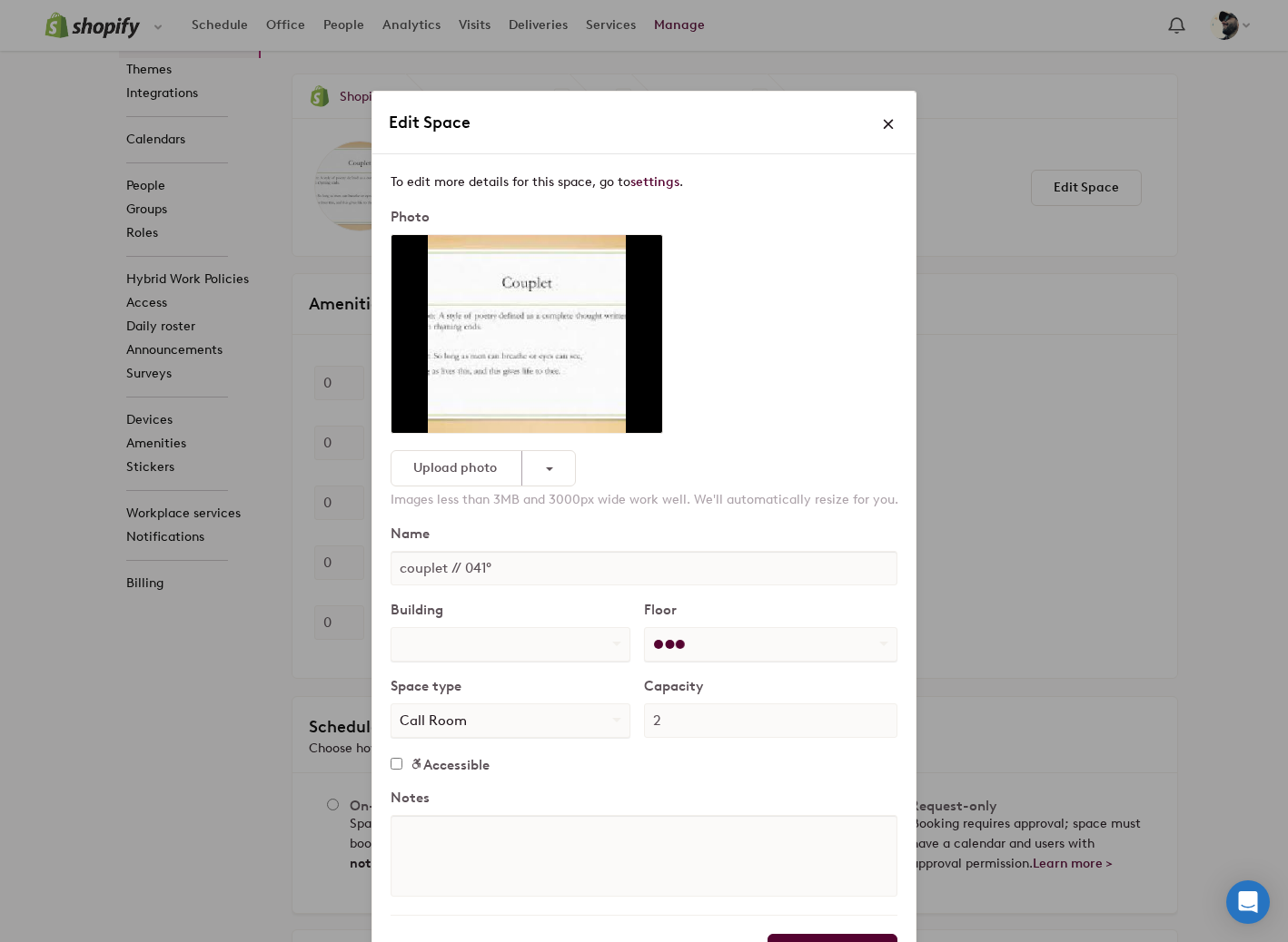
select select "number:10267"
select select "number:11656"
click at [544, 472] on button "button" at bounding box center [549, 468] width 54 height 34
click at [457, 499] on span "Remove" at bounding box center [473, 503] width 48 height 16
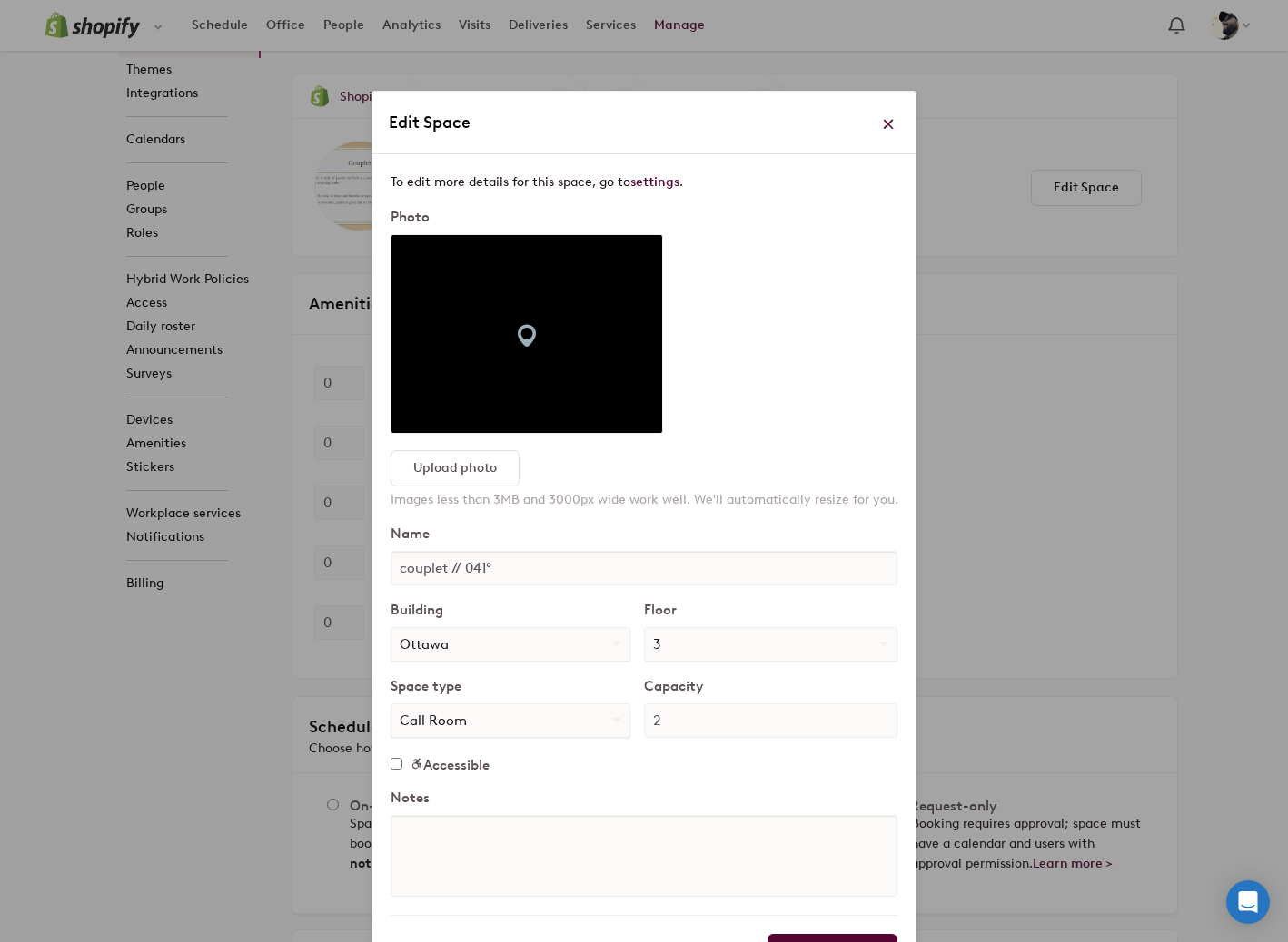
click at [882, 126] on span at bounding box center [888, 125] width 13 height 13
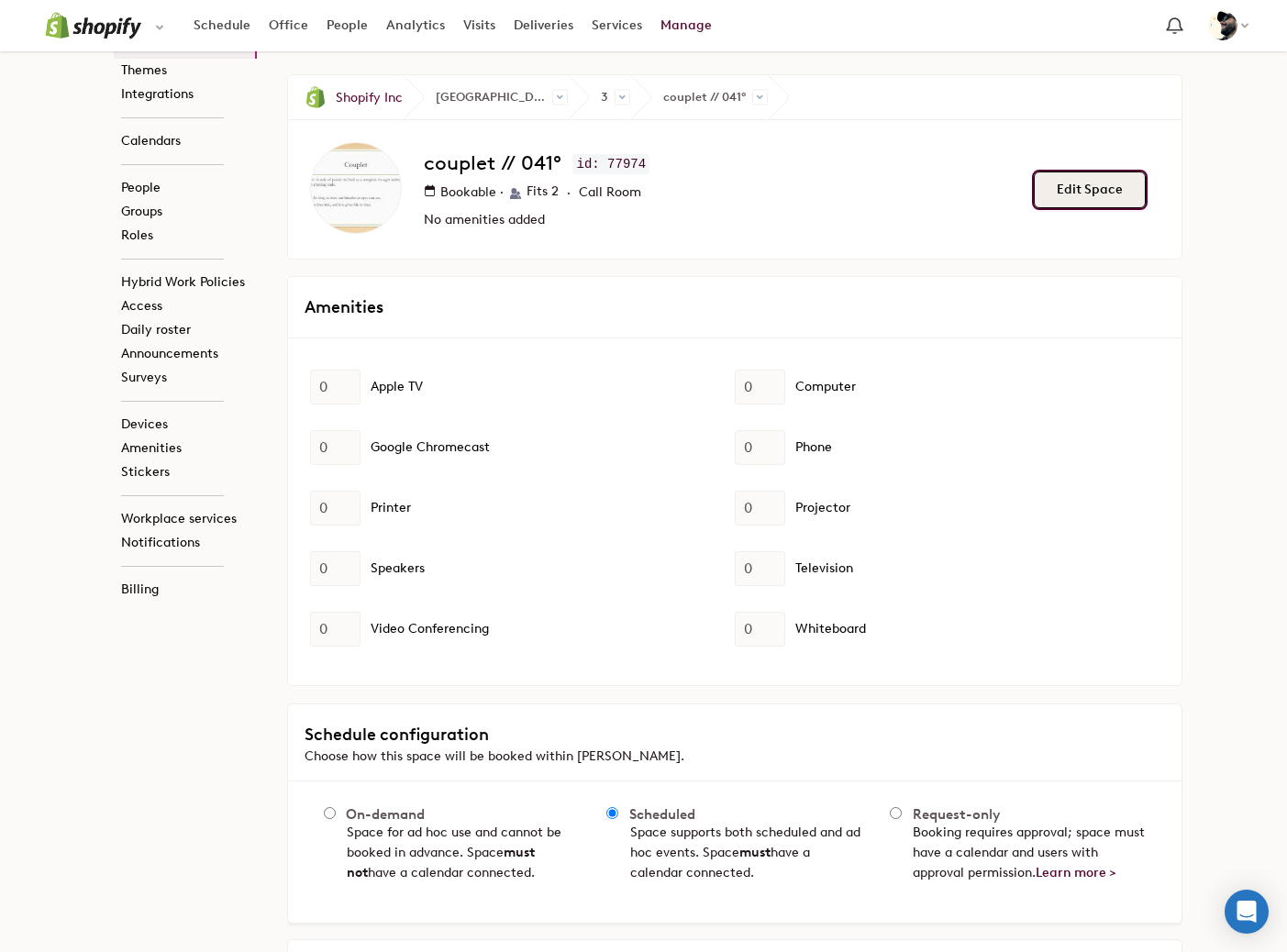
scroll to position [29, 0]
